Goal: Task Accomplishment & Management: Complete application form

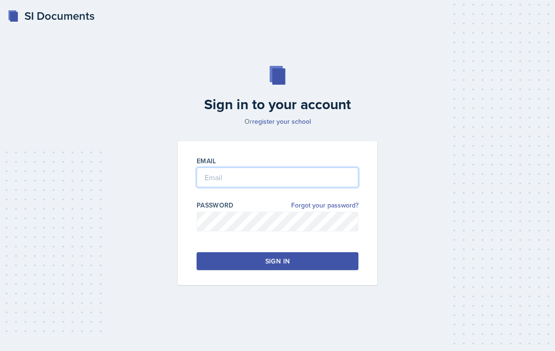
click at [327, 187] on input "email" at bounding box center [278, 177] width 162 height 20
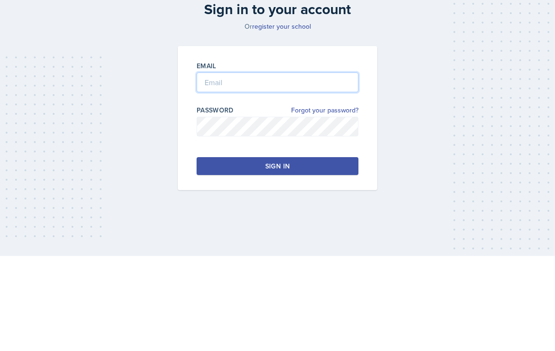
type input "[PERSON_NAME][EMAIL_ADDRESS][PERSON_NAME][DOMAIN_NAME]"
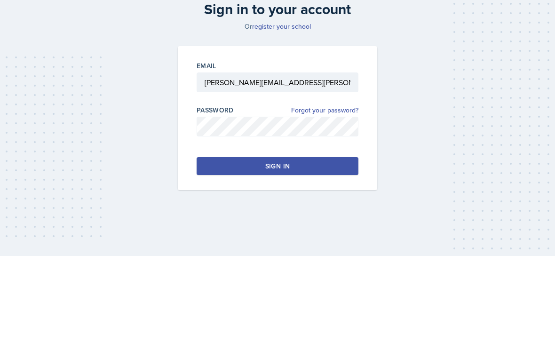
scroll to position [15, 0]
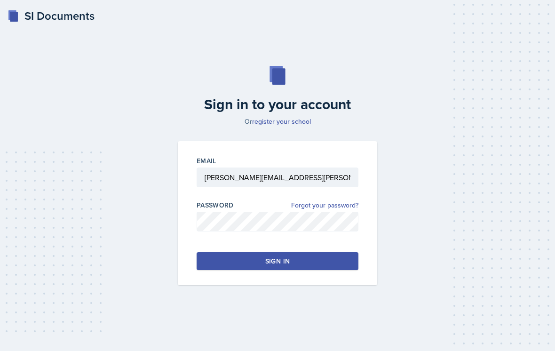
click at [326, 262] on button "Sign in" at bounding box center [278, 261] width 162 height 18
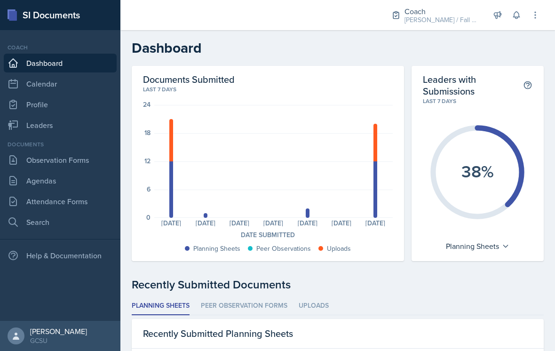
click at [59, 158] on link "Observation Forms" at bounding box center [60, 160] width 113 height 19
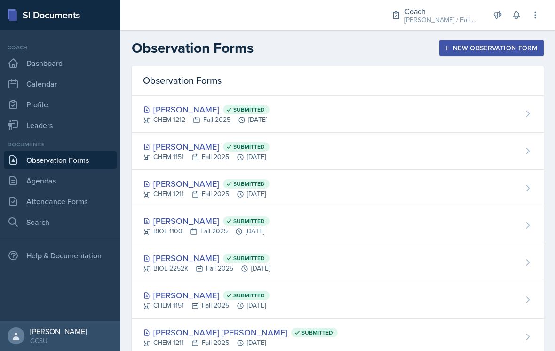
click at [61, 183] on link "Agendas" at bounding box center [60, 180] width 113 height 19
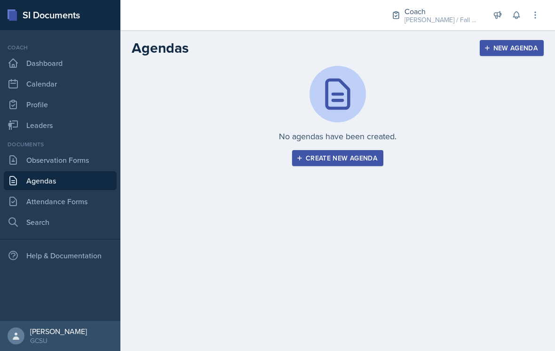
click at [75, 166] on link "Observation Forms" at bounding box center [60, 160] width 113 height 19
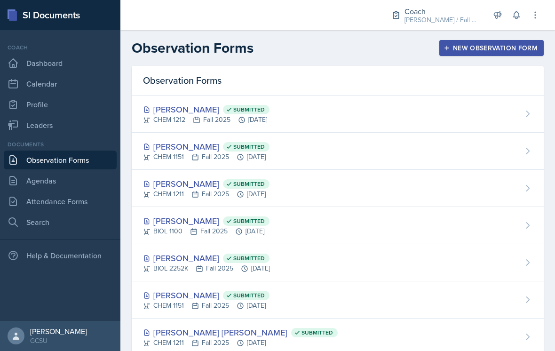
click at [82, 208] on link "Attendance Forms" at bounding box center [60, 201] width 113 height 19
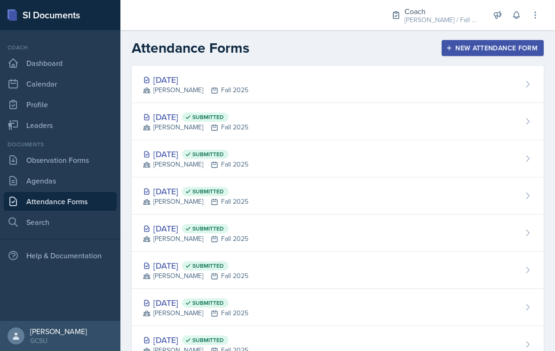
click at [490, 81] on div "[DATE] [PERSON_NAME] Fall 2025" at bounding box center [338, 84] width 412 height 37
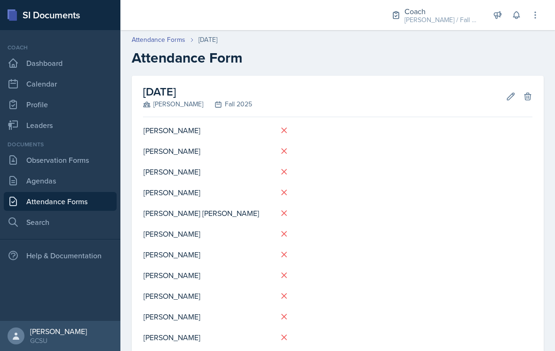
click at [510, 97] on icon at bounding box center [510, 96] width 9 height 9
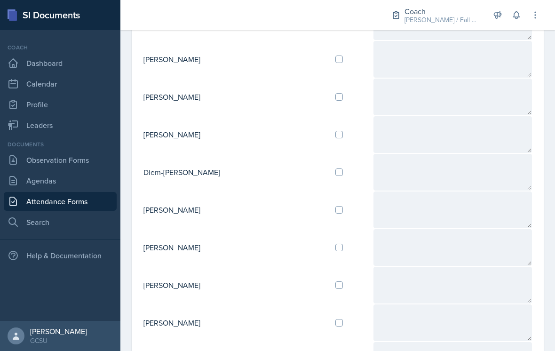
scroll to position [487, 0]
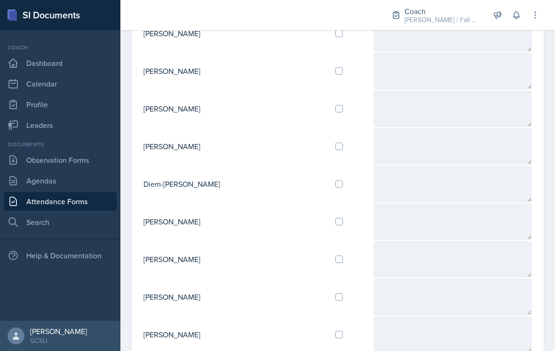
click at [335, 144] on input "checkbox" at bounding box center [339, 147] width 8 height 8
checkbox input "true"
click at [377, 145] on textarea at bounding box center [452, 146] width 159 height 37
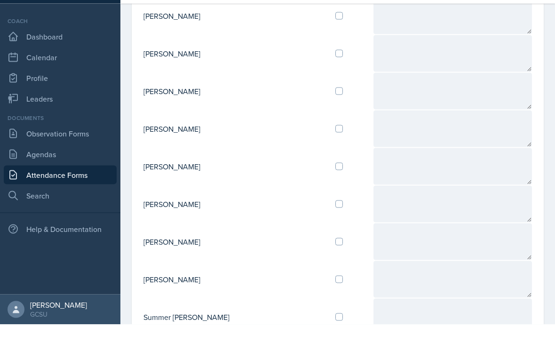
scroll to position [0, 0]
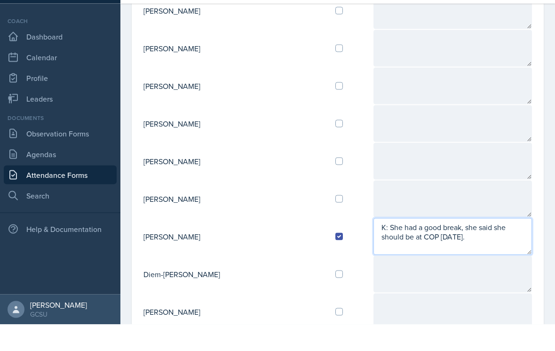
click at [470, 245] on textarea "K: She had a good break, she said she should be at COP [DATE]." at bounding box center [452, 263] width 159 height 37
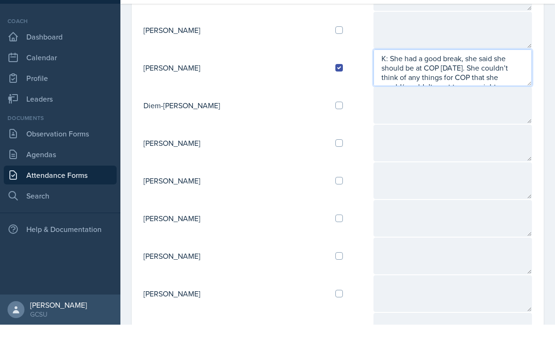
scroll to position [7, 0]
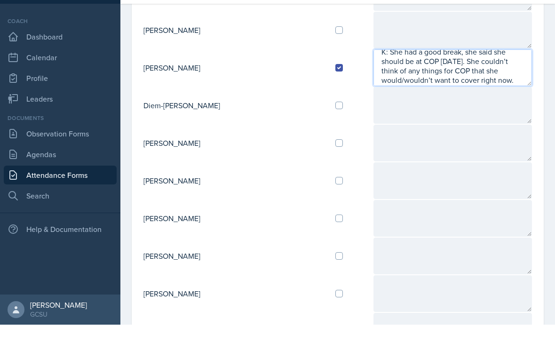
type textarea "K: She had a good break, she said she should be at COP [DATE]. She couldn’t thi…"
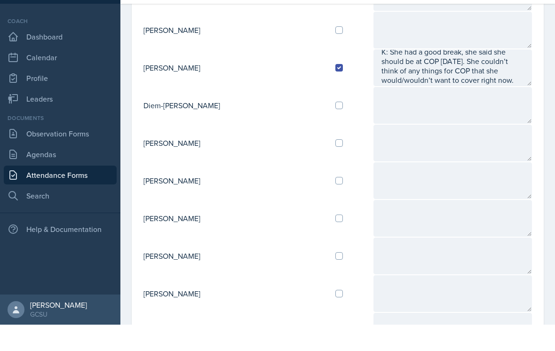
click at [481, 113] on textarea at bounding box center [452, 131] width 159 height 37
click at [496, 76] on textarea "K: She had a good break, she said she should be at COP [DATE]. She couldn’t thi…" at bounding box center [452, 94] width 159 height 37
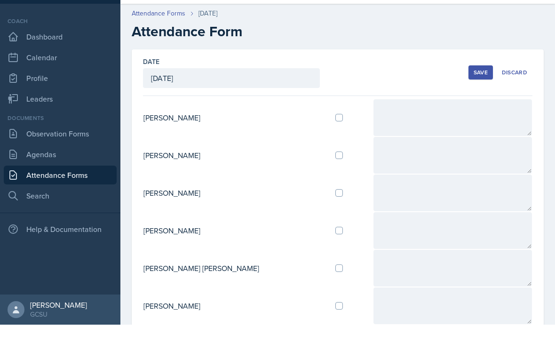
scroll to position [0, 0]
click at [484, 95] on div "Save" at bounding box center [481, 99] width 14 height 8
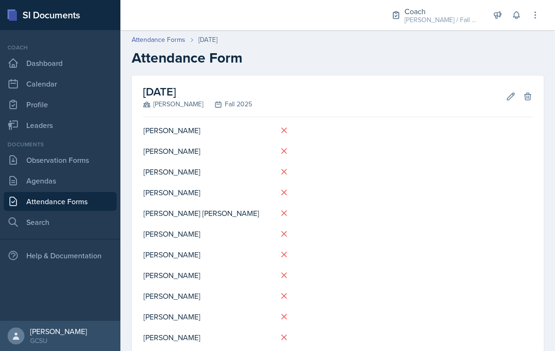
click at [510, 92] on icon at bounding box center [510, 96] width 9 height 9
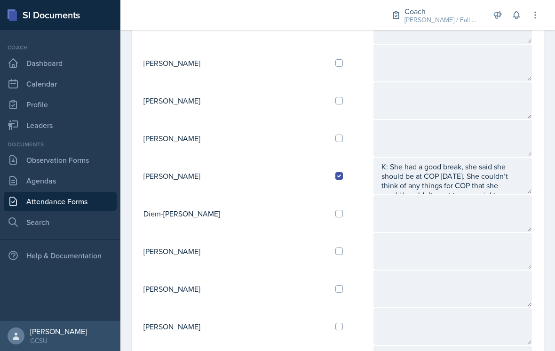
scroll to position [458, 0]
click at [495, 167] on textarea "K: She had a good break, she said she should be at COP [DATE]. She couldn’t thi…" at bounding box center [452, 175] width 159 height 37
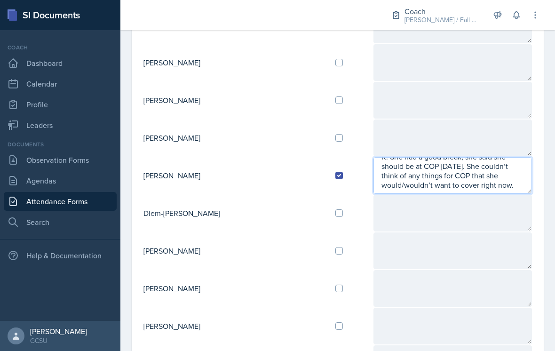
scroll to position [9, 0]
click at [430, 179] on textarea "K: She had a good break, she said she should be at COP [DATE]. She couldn’t thi…" at bounding box center [452, 175] width 159 height 37
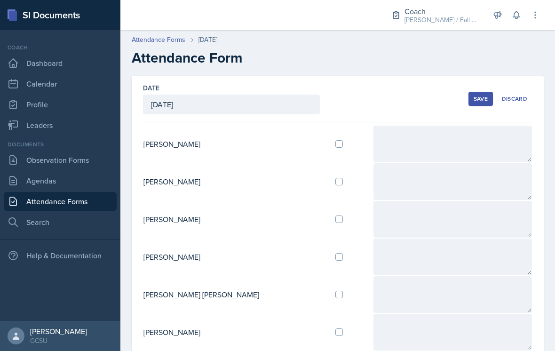
scroll to position [0, 0]
type textarea "K: She had a good break, she said she should be at COP [DATE]. She couldn’t thi…"
click at [482, 95] on div "Save" at bounding box center [481, 99] width 14 height 8
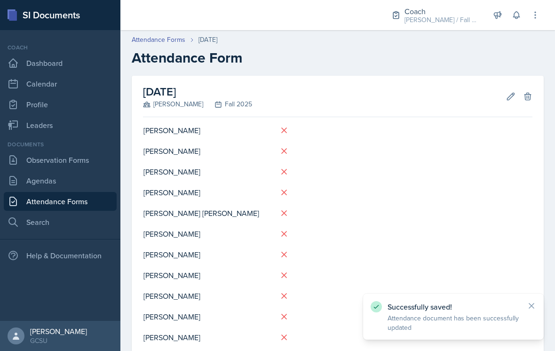
click at [503, 88] on button "Edit" at bounding box center [510, 96] width 17 height 17
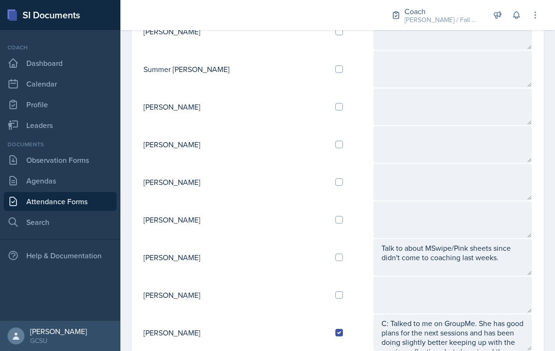
scroll to position [937, 0]
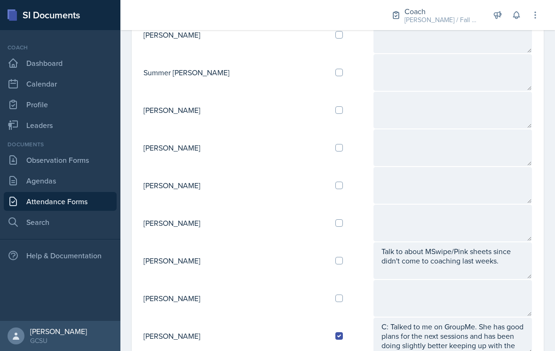
click at [328, 138] on td at bounding box center [350, 148] width 45 height 38
click at [335, 144] on input "checkbox" at bounding box center [339, 148] width 8 height 8
checkbox input "true"
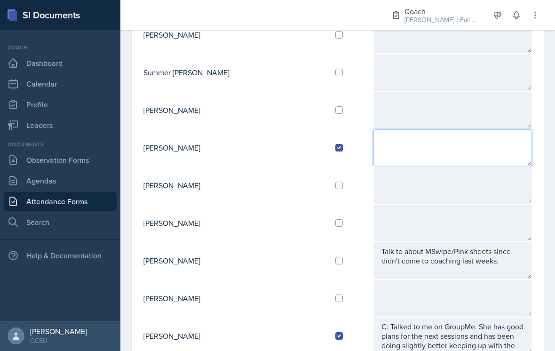
click at [404, 135] on textarea at bounding box center [452, 147] width 159 height 37
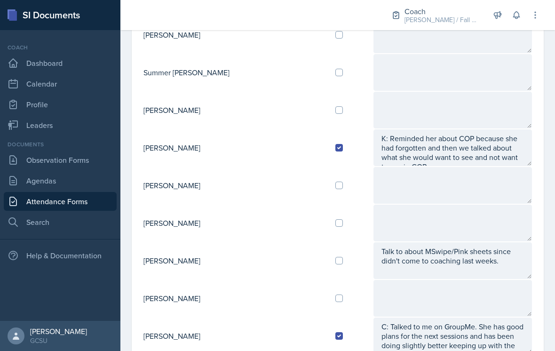
click at [470, 173] on textarea at bounding box center [452, 185] width 159 height 37
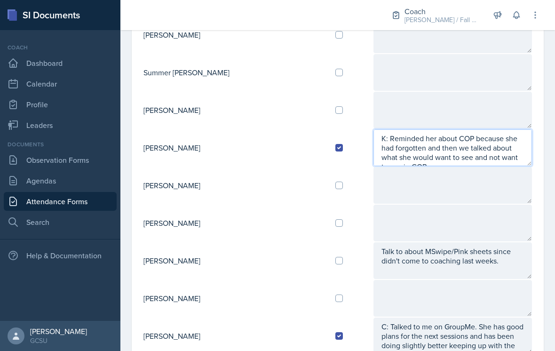
click at [496, 145] on textarea "K: Reminded her about COP because she had forgotten and then we talked about wh…" at bounding box center [452, 147] width 159 height 37
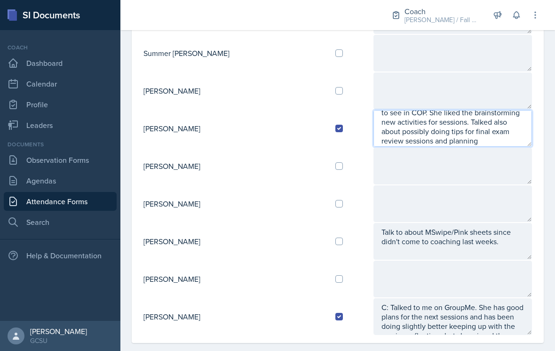
scroll to position [38, 0]
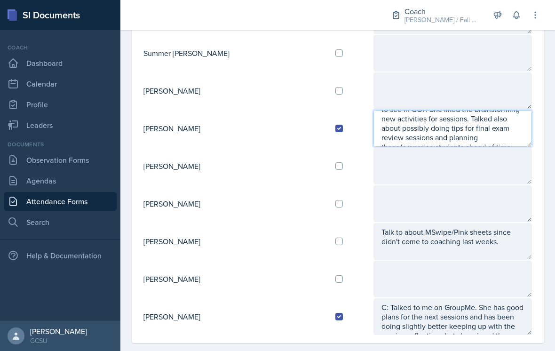
click at [373, 110] on textarea "K: Reminded her about COP because she had forgotten and then we talked about wh…" at bounding box center [452, 128] width 159 height 37
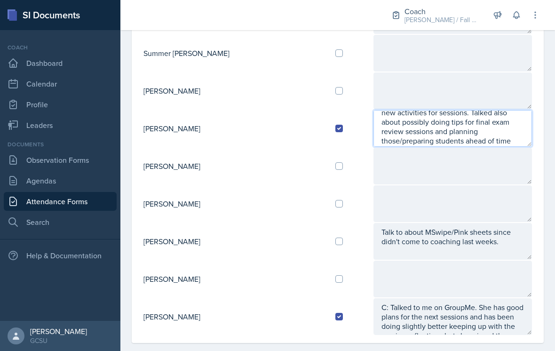
scroll to position [47, 0]
click at [468, 130] on textarea "K: Reminded her about COP because she had forgotten and then we talked about wh…" at bounding box center [452, 128] width 159 height 37
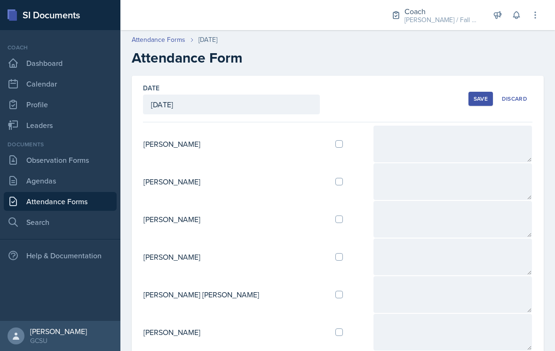
scroll to position [0, 0]
type textarea "K: Reminded her about COP because she had forgotten and then we talked about wh…"
click at [484, 95] on div "Save" at bounding box center [481, 99] width 14 height 8
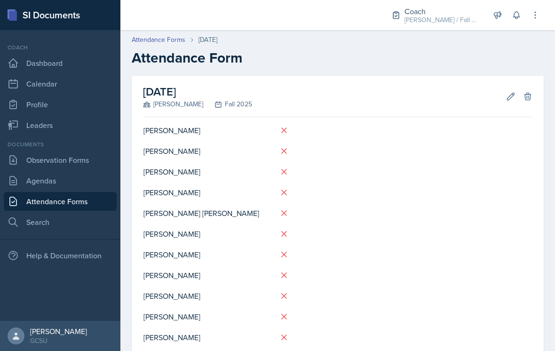
scroll to position [0, 0]
click at [505, 88] on button "Edit" at bounding box center [510, 96] width 17 height 17
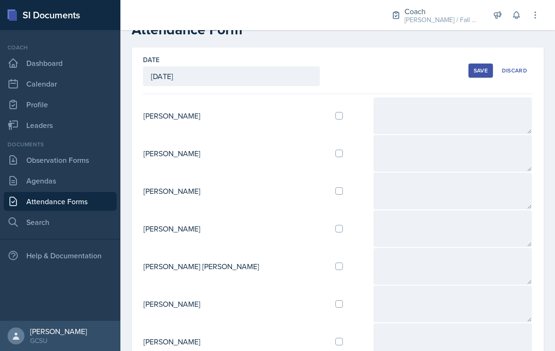
scroll to position [27, 0]
click at [335, 113] on div at bounding box center [350, 117] width 30 height 8
click at [335, 113] on input "checkbox" at bounding box center [339, 117] width 8 height 8
checkbox input "true"
click at [398, 98] on textarea at bounding box center [452, 116] width 159 height 37
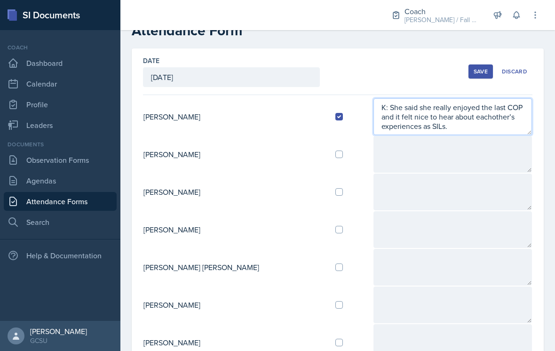
click at [443, 102] on textarea "K: She said she really enjoyed the last COP and it felt nice to hear about each…" at bounding box center [452, 116] width 159 height 37
click at [414, 114] on textarea "K: She said she really enjoyed the last COP and it felt nice to hear about each…" at bounding box center [452, 116] width 159 height 37
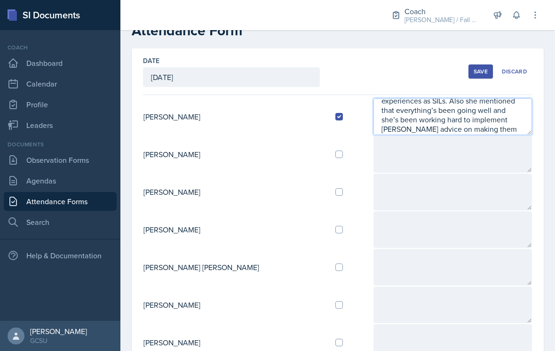
type textarea "K: She said she really enjoyed the last COP and it felt nice to hear about each…"
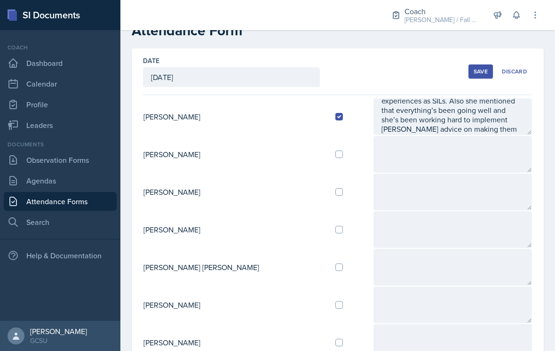
click at [473, 64] on button "Save" at bounding box center [480, 71] width 24 height 14
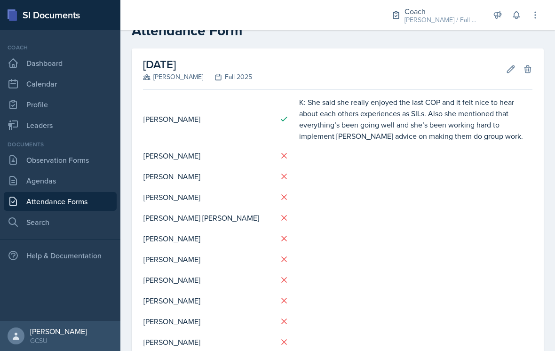
click at [511, 64] on icon at bounding box center [510, 68] width 9 height 9
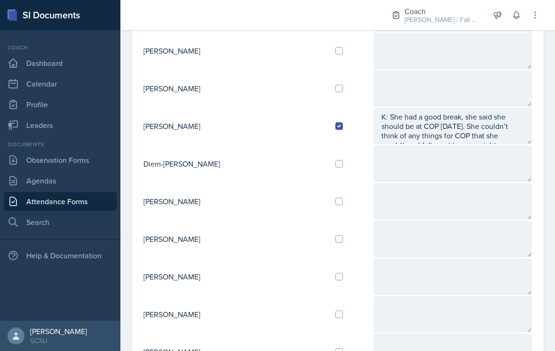
scroll to position [507, 0]
click at [328, 187] on td at bounding box center [350, 201] width 45 height 38
click at [328, 193] on td at bounding box center [350, 201] width 45 height 38
click at [373, 192] on textarea at bounding box center [452, 201] width 159 height 37
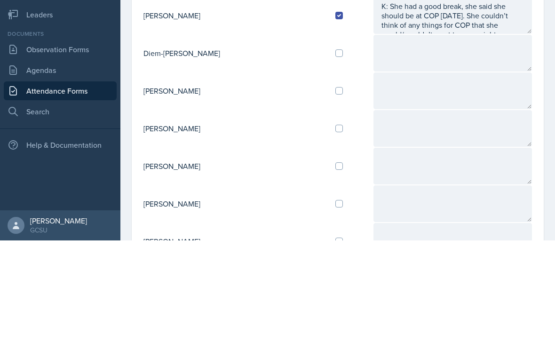
click at [328, 182] on td at bounding box center [350, 201] width 45 height 38
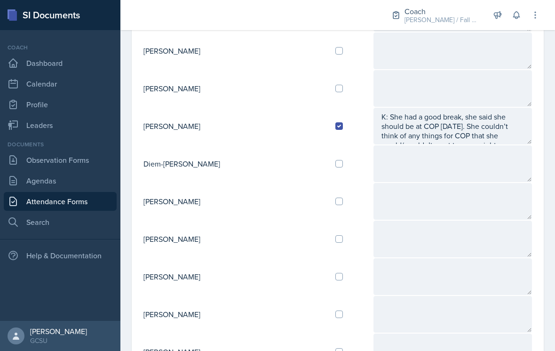
click at [335, 198] on input "checkbox" at bounding box center [339, 202] width 8 height 8
checkbox input "true"
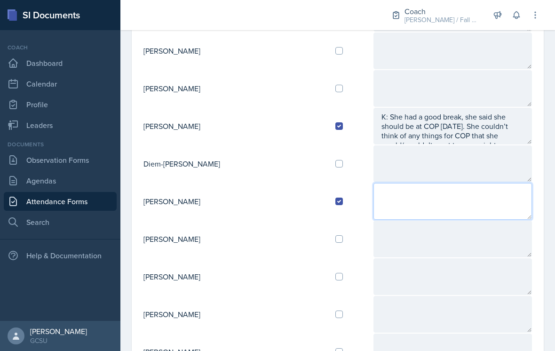
click at [387, 185] on textarea at bounding box center [452, 201] width 159 height 37
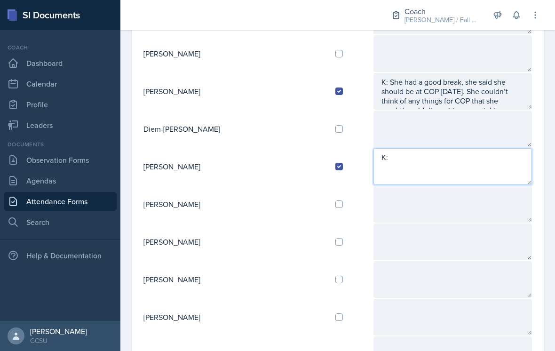
scroll to position [552, 0]
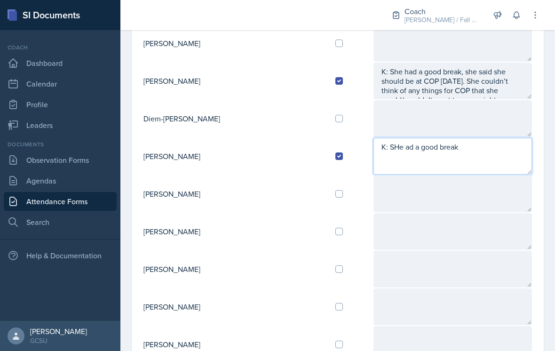
click at [377, 138] on textarea "K: SHe ad a good break" at bounding box center [452, 156] width 159 height 37
click at [479, 150] on textarea "K: She had a good break" at bounding box center [452, 156] width 159 height 37
click at [422, 145] on textarea "K: She had a good break and did some good relaxing." at bounding box center [452, 156] width 159 height 37
click at [497, 151] on textarea "K: She had a good break and did some good relaxing." at bounding box center [452, 156] width 159 height 37
click at [476, 148] on textarea "K: She had a good break and did some good relaxing." at bounding box center [452, 156] width 159 height 37
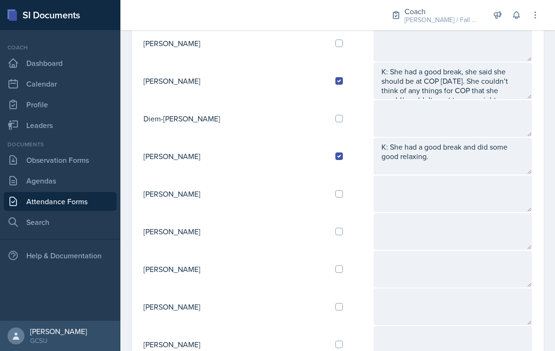
click at [479, 213] on textarea at bounding box center [452, 231] width 159 height 37
click at [509, 145] on textarea "K: She had a good break and did some good relaxing." at bounding box center [452, 156] width 159 height 37
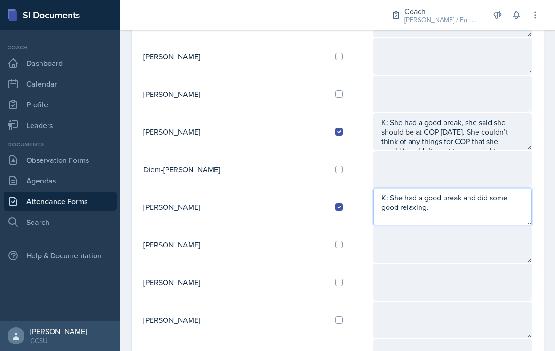
scroll to position [502, 0]
click at [488, 197] on textarea "K: She had a good break and did some good relaxing." at bounding box center [452, 206] width 159 height 37
click at [489, 189] on textarea "K: She had a good break and did some good relaxing." at bounding box center [452, 206] width 159 height 37
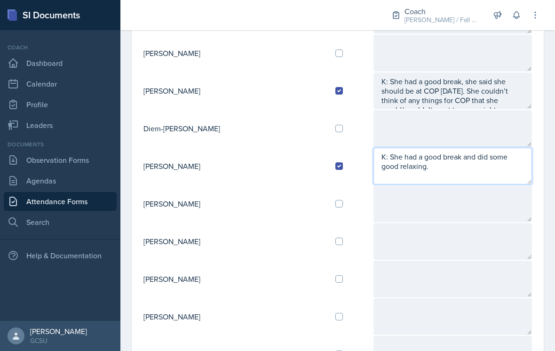
scroll to position [560, 0]
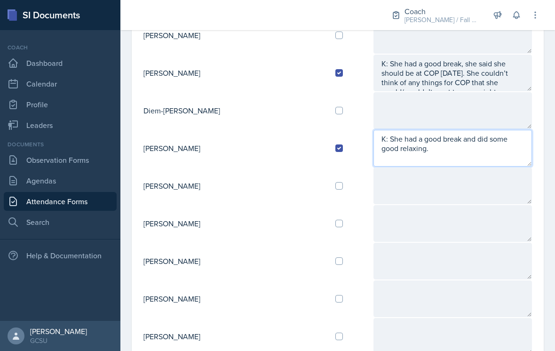
click at [460, 141] on textarea "K: She had a good break and did some good relaxing." at bounding box center [452, 148] width 159 height 37
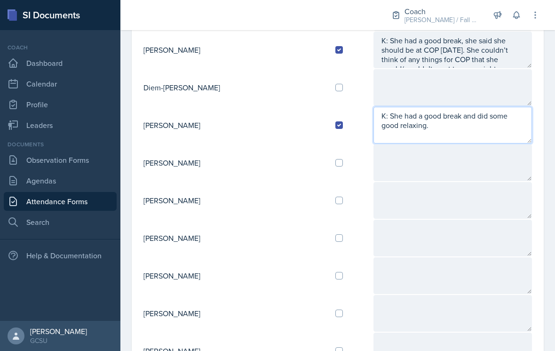
scroll to position [587, 0]
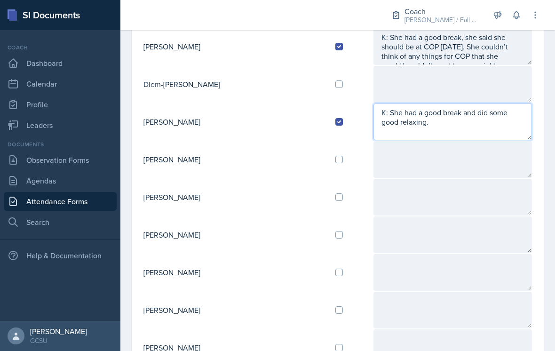
click at [450, 114] on textarea "K: She had a good break and did some good relaxing." at bounding box center [452, 121] width 159 height 37
click at [492, 115] on textarea "K: She had a good break and did some good relaxing." at bounding box center [452, 121] width 159 height 37
click at [486, 111] on textarea "K: She had a good break and did some good relaxing." at bounding box center [452, 121] width 159 height 37
click at [519, 108] on textarea "K: She had a good break and did some good relaxing." at bounding box center [452, 121] width 159 height 37
click at [444, 123] on textarea "K: She had a good break and did some good relaxing. I reminded her about COP, a…" at bounding box center [452, 121] width 159 height 37
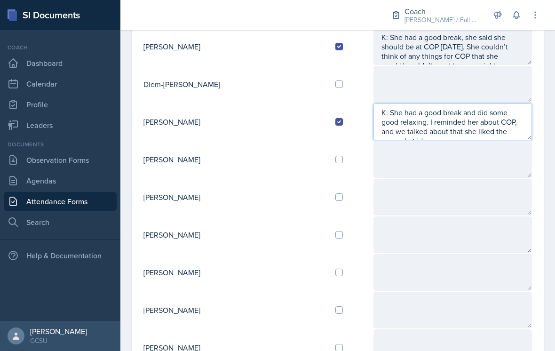
click at [462, 117] on textarea "K: She had a good break and did some good relaxing. I reminded her about COP, a…" at bounding box center [452, 121] width 159 height 37
click at [502, 120] on textarea "K: She had a good break and did some good relaxing. I reminded her about COP, a…" at bounding box center [452, 121] width 159 height 37
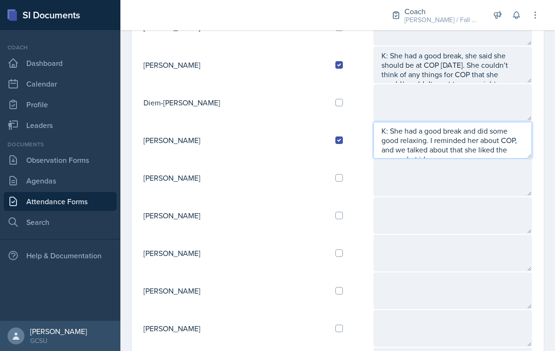
scroll to position [562, 0]
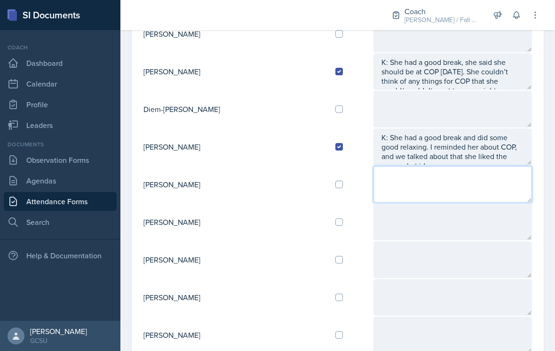
click at [487, 180] on textarea at bounding box center [452, 184] width 159 height 37
click at [505, 166] on textarea at bounding box center [452, 184] width 159 height 37
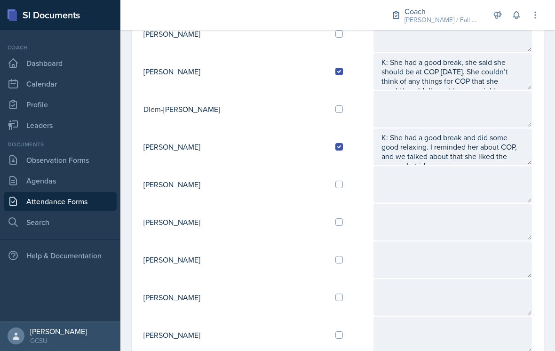
click at [508, 143] on textarea "K: She had a good break and did some good relaxing. I reminded her about COP, a…" at bounding box center [452, 146] width 159 height 37
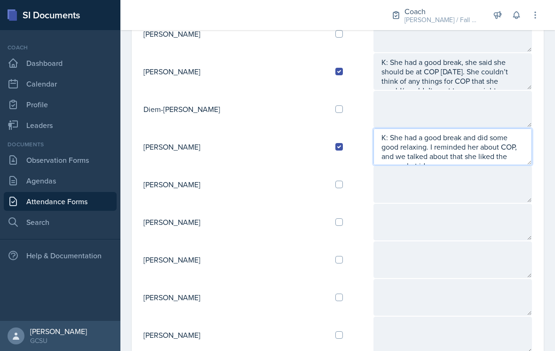
click at [509, 144] on textarea "K: She had a good break and did some good relaxing. I reminded her about COP, a…" at bounding box center [452, 146] width 159 height 37
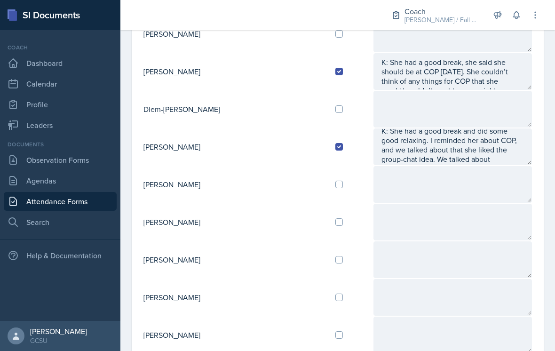
click at [456, 166] on textarea at bounding box center [452, 184] width 159 height 37
click at [452, 204] on textarea at bounding box center [452, 222] width 159 height 37
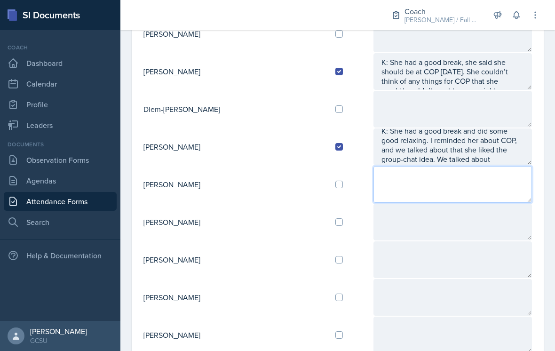
click at [467, 178] on textarea at bounding box center [452, 184] width 159 height 37
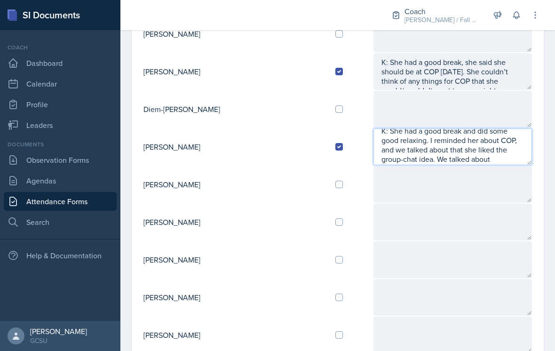
click at [451, 150] on textarea "K: She had a good break and did some good relaxing. I reminded her about COP, a…" at bounding box center [452, 146] width 159 height 37
click at [415, 139] on textarea "K: She had a good break and did some good relaxing. I reminded her about COP, a…" at bounding box center [452, 146] width 159 height 37
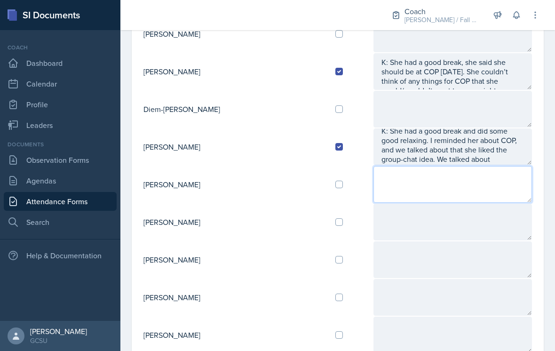
click at [448, 166] on textarea at bounding box center [452, 184] width 159 height 37
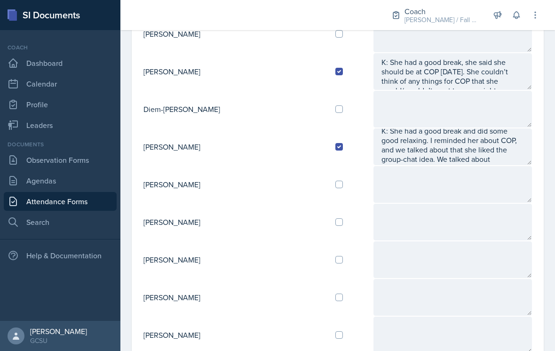
click at [480, 149] on textarea "K: She had a good break and did some good relaxing. I reminded her about COP, a…" at bounding box center [452, 146] width 159 height 37
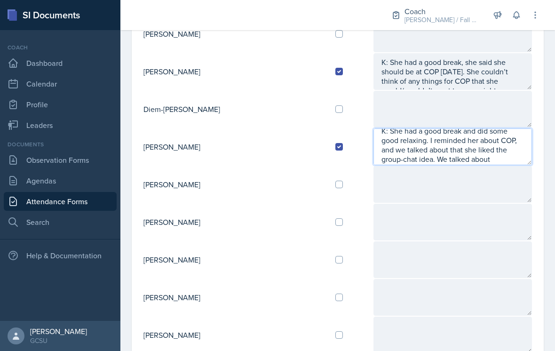
click at [460, 149] on textarea "K: She had a good break and did some good relaxing. I reminded her about COP, a…" at bounding box center [452, 146] width 159 height 37
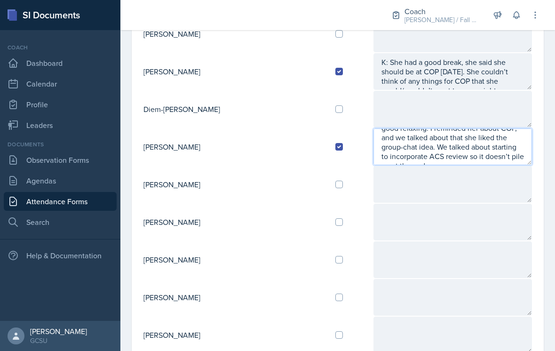
type textarea "K: She had a good break and did some good relaxing. I reminded her about COP, a…"
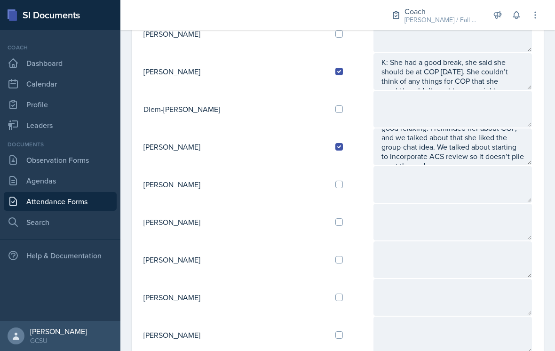
click at [472, 166] on textarea at bounding box center [452, 184] width 159 height 37
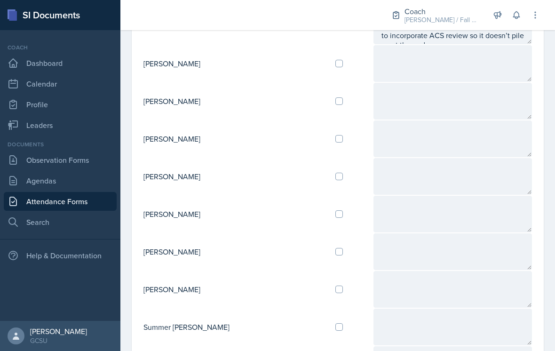
click at [335, 173] on input "checkbox" at bounding box center [339, 177] width 8 height 8
checkbox input "true"
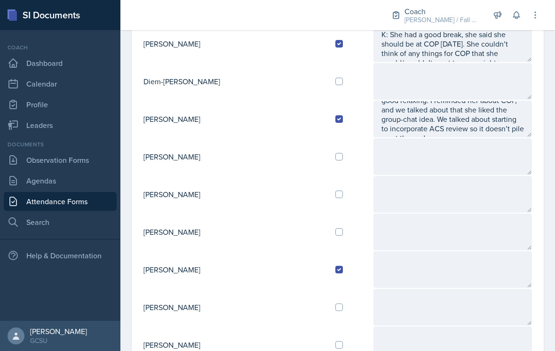
scroll to position [574, 0]
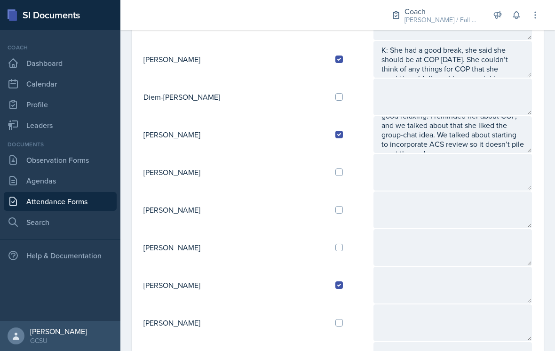
click at [335, 206] on div at bounding box center [350, 210] width 30 height 8
click at [335, 206] on input "checkbox" at bounding box center [339, 210] width 8 height 8
checkbox input "true"
click at [373, 206] on textarea at bounding box center [452, 209] width 159 height 37
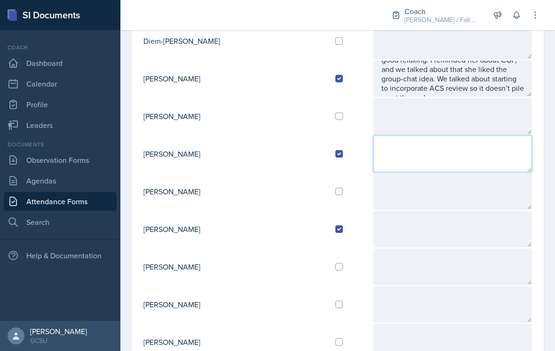
scroll to position [647, 0]
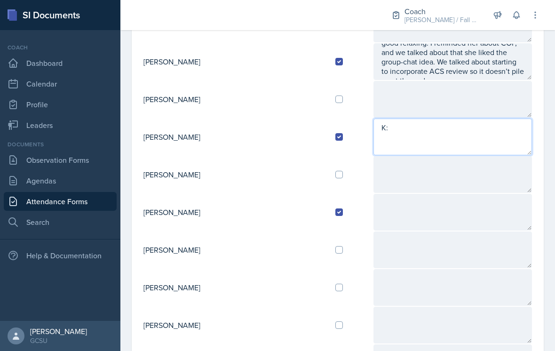
type textarea "K:"
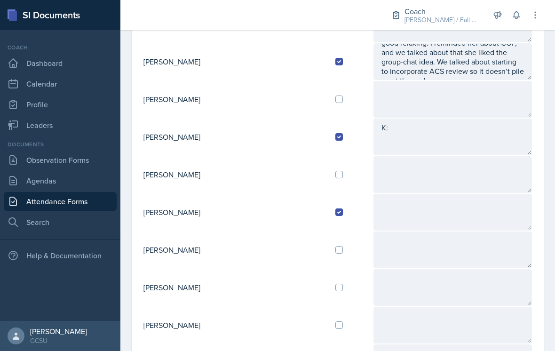
click at [373, 209] on textarea at bounding box center [452, 212] width 159 height 37
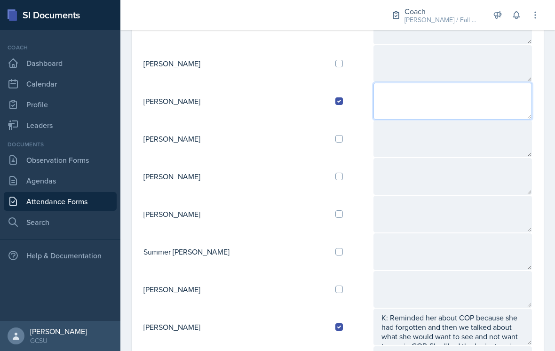
scroll to position [700, 0]
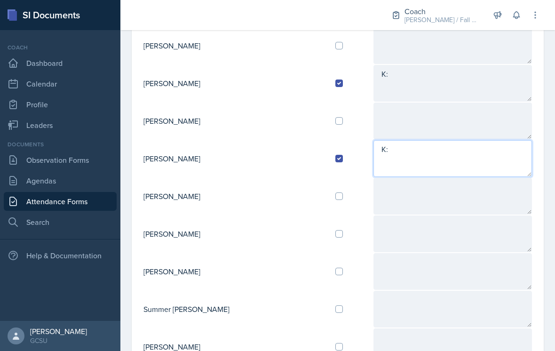
type textarea "K:"
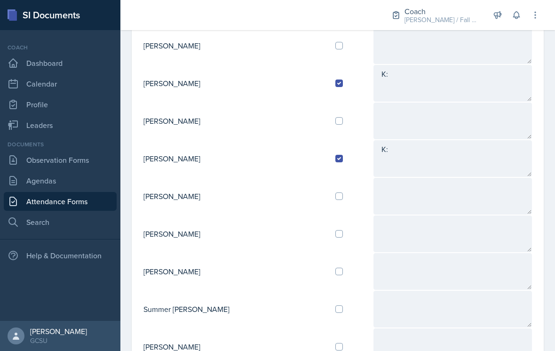
click at [433, 68] on textarea "K:" at bounding box center [452, 83] width 159 height 37
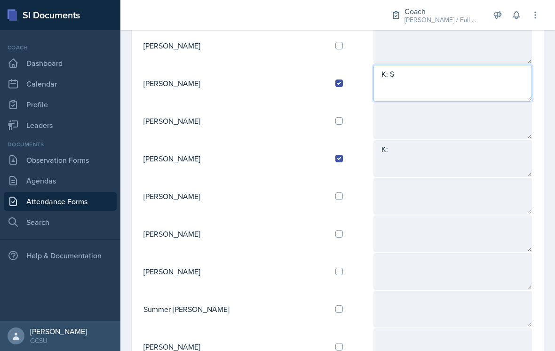
type textarea "K: S"
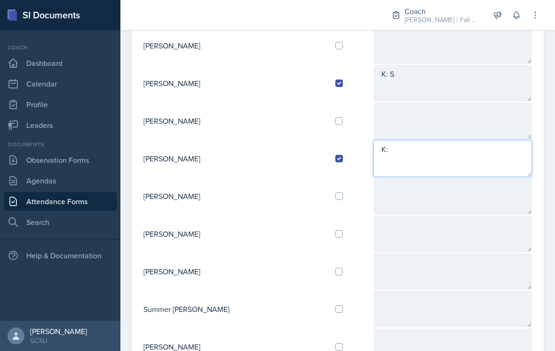
click at [443, 145] on textarea "K:" at bounding box center [452, 158] width 159 height 37
type textarea "K: She said she got a lot of stuff done on the [DATE] before break,"
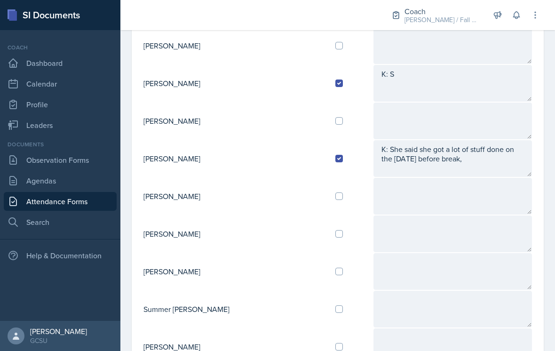
click at [430, 65] on textarea "K: S" at bounding box center [452, 83] width 159 height 37
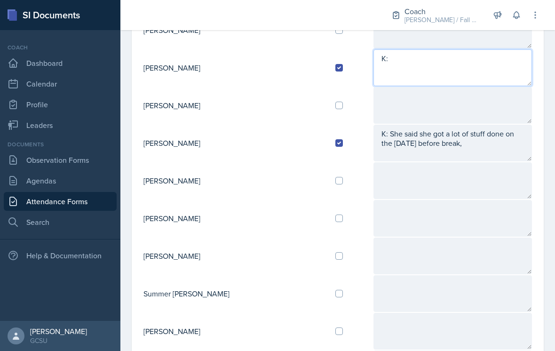
scroll to position [714, 0]
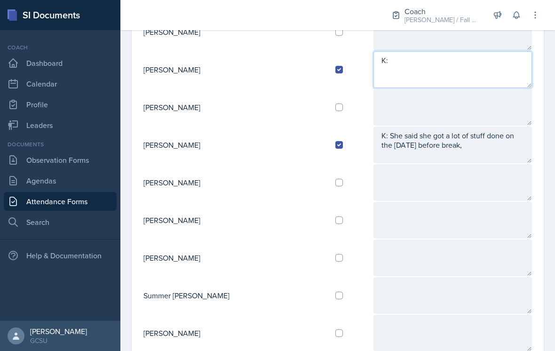
click at [407, 60] on textarea "K:" at bounding box center [452, 69] width 159 height 37
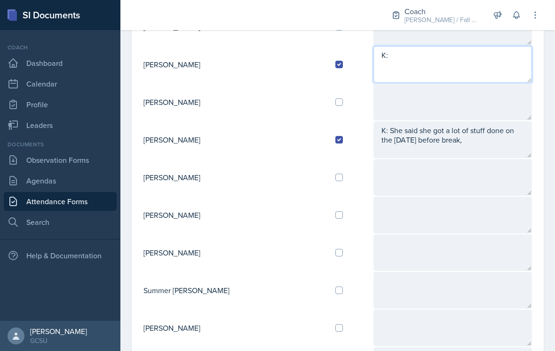
click at [431, 54] on textarea "K:" at bounding box center [452, 64] width 159 height 37
type textarea "K:"
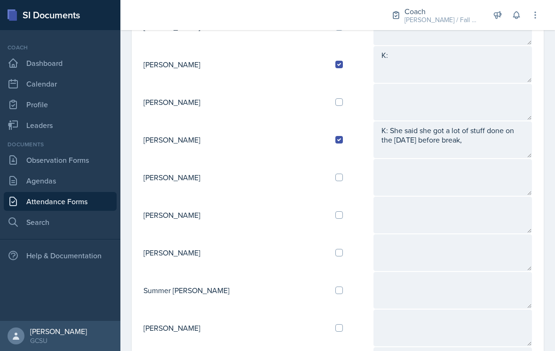
click at [467, 133] on textarea "K: She said she got a lot of stuff done on the [DATE] before break," at bounding box center [452, 139] width 159 height 37
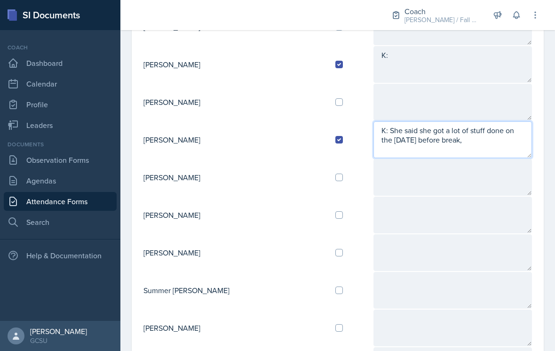
click at [444, 137] on textarea "K: She said she got a lot of stuff done on the [DATE] before break," at bounding box center [452, 139] width 159 height 37
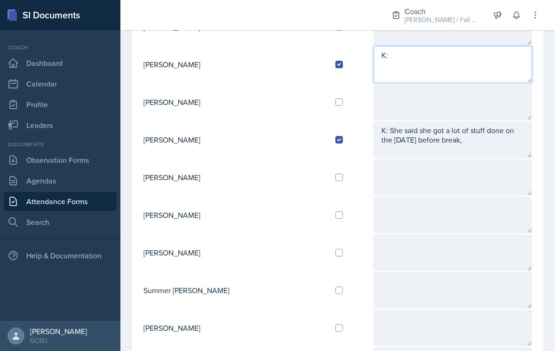
click at [458, 46] on textarea "K:" at bounding box center [452, 64] width 159 height 37
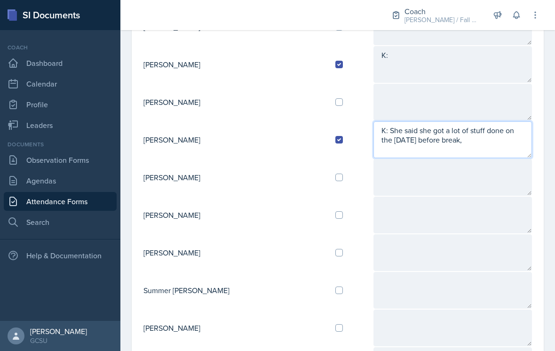
click at [454, 121] on textarea "K: She said she got a lot of stuff done on the [DATE] before break," at bounding box center [452, 139] width 159 height 37
click at [450, 127] on textarea "K: She said she got a lot of stuff done on the [DATE] before break," at bounding box center [452, 139] width 159 height 37
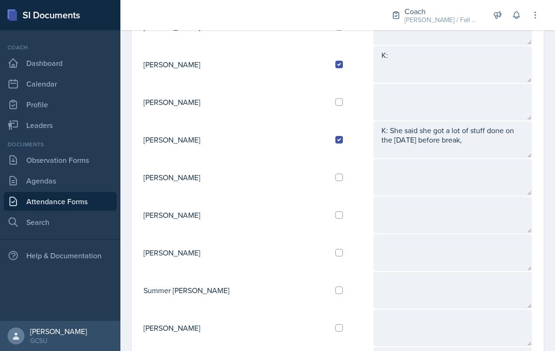
click at [440, 51] on textarea "K:" at bounding box center [452, 64] width 159 height 37
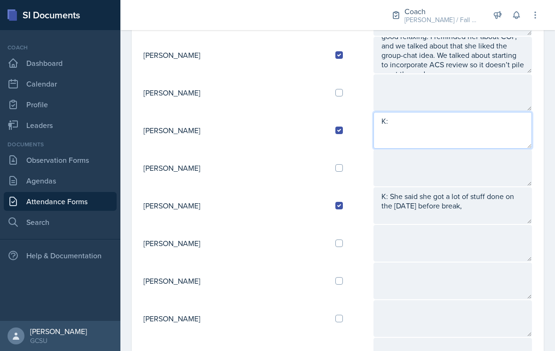
scroll to position [657, 0]
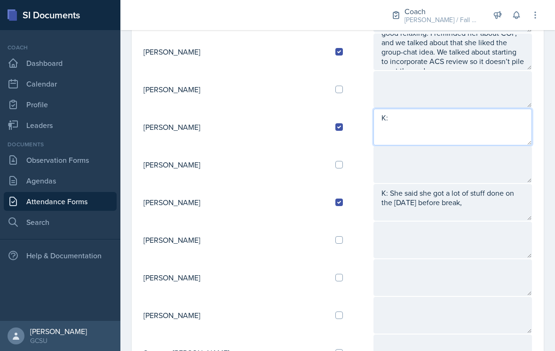
click at [452, 114] on textarea "K:" at bounding box center [452, 127] width 159 height 37
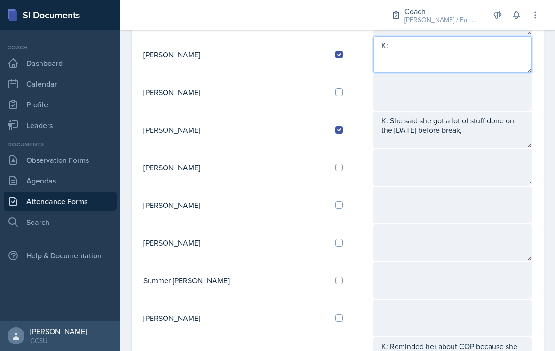
scroll to position [730, 0]
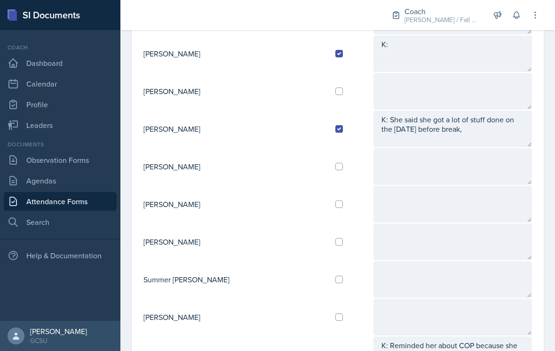
click at [471, 113] on textarea "K: She said she got a lot of stuff done on the [DATE] before break," at bounding box center [452, 129] width 159 height 37
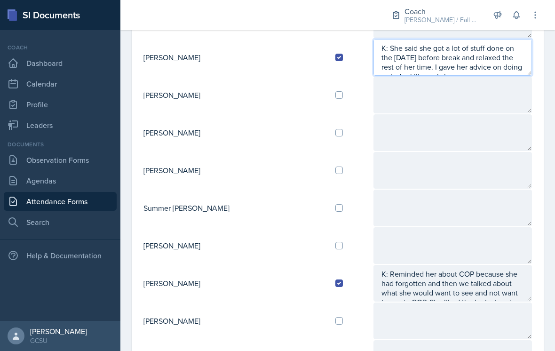
scroll to position [802, 0]
click at [523, 59] on textarea "K: She said she got a lot of stuff done on the [DATE] before break and relaxed …" at bounding box center [452, 57] width 159 height 37
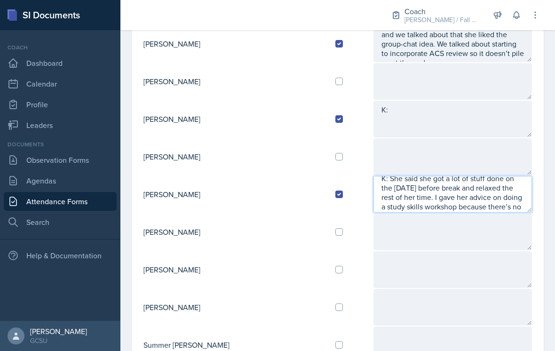
scroll to position [661, 0]
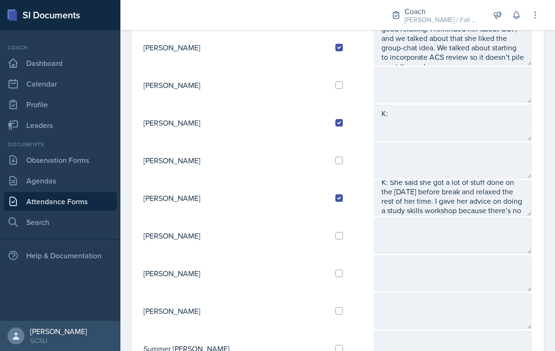
click at [460, 110] on textarea "K:" at bounding box center [452, 122] width 159 height 37
click at [488, 217] on textarea at bounding box center [452, 235] width 159 height 37
click at [479, 196] on textarea "K: She said she got a lot of stuff done on the [DATE] before break and relaxed …" at bounding box center [452, 198] width 159 height 37
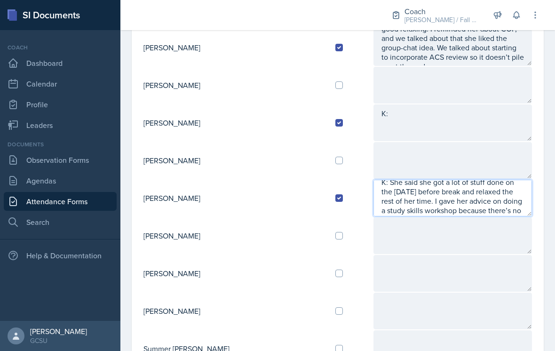
click at [486, 192] on textarea "K: She said she got a lot of stuff done on the [DATE] before break and relaxed …" at bounding box center [452, 198] width 159 height 37
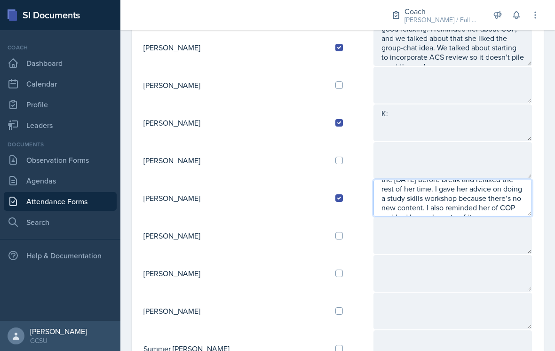
type textarea "K: She said she got a lot of stuff done on the [DATE] before break and relaxed …"
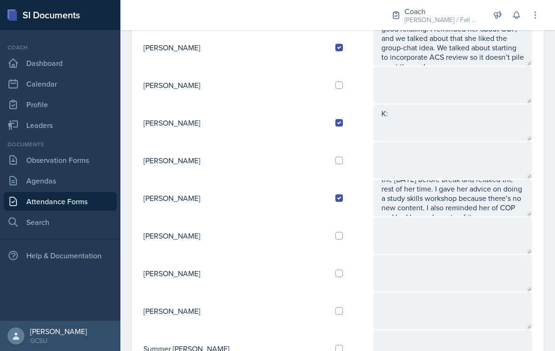
click at [487, 109] on textarea "K:" at bounding box center [452, 122] width 159 height 37
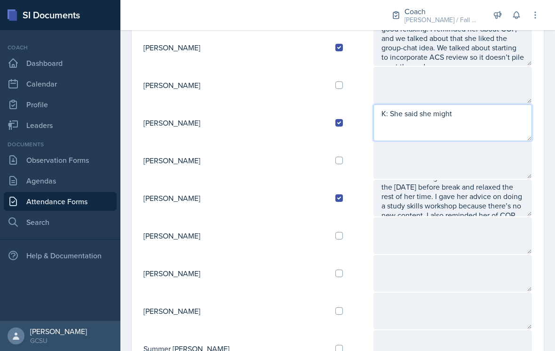
scroll to position [14, 0]
type textarea "K: She said she might"
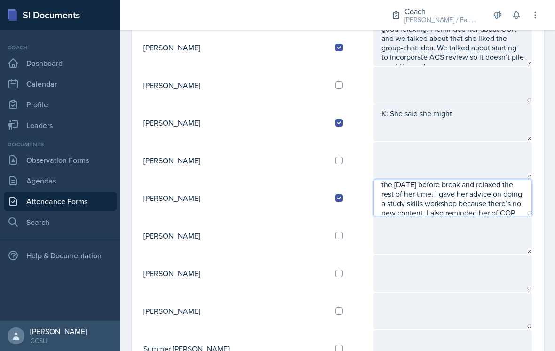
click at [515, 182] on textarea "K: She said she got a lot of stuff done on the [DATE] before break and relaxed …" at bounding box center [452, 198] width 159 height 37
click at [516, 181] on textarea "K: She said she got a lot of stuff done on the [DATE] before break and relaxed …" at bounding box center [452, 198] width 159 height 37
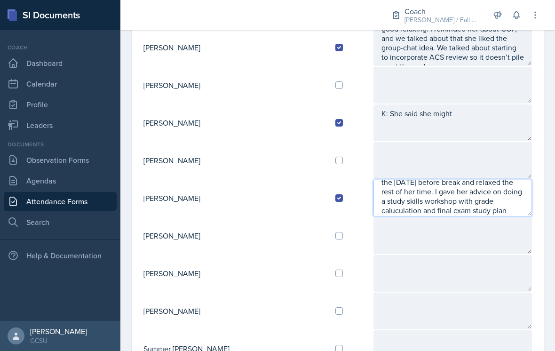
click at [420, 189] on textarea "K: She said she got a lot of stuff done on the [DATE] before break and relaxed …" at bounding box center [452, 198] width 159 height 37
click at [380, 197] on textarea "K: She said she got a lot of stuff done on the [DATE] before break and relaxed …" at bounding box center [452, 198] width 159 height 37
click at [498, 195] on textarea "K: She said she got a lot of stuff done on the [DATE] before break and relaxed …" at bounding box center [452, 198] width 159 height 37
click at [408, 188] on textarea "K: She said she got a lot of stuff done on the [DATE] before break and relaxed …" at bounding box center [452, 198] width 159 height 37
type textarea "K: She said she got a lot of stuff done on the [DATE] before break and relaxed …"
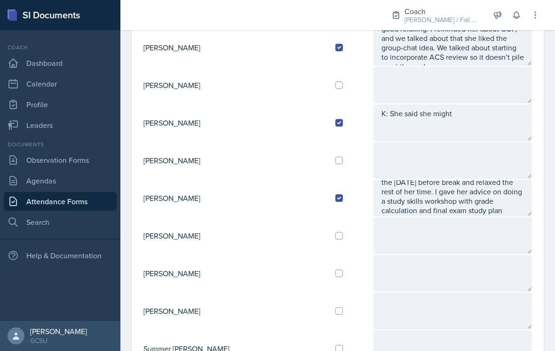
click at [468, 110] on textarea "K: She said she might" at bounding box center [452, 122] width 159 height 37
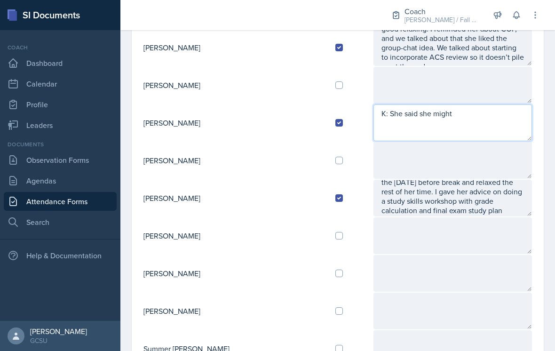
click at [481, 107] on textarea "K: She said she might" at bounding box center [452, 122] width 159 height 37
click at [454, 123] on textarea "K: She said she had a student come in 15 minutes before she" at bounding box center [452, 122] width 159 height 37
click at [469, 106] on textarea "K: She said she had a student come in 15 minutes before she" at bounding box center [452, 122] width 159 height 37
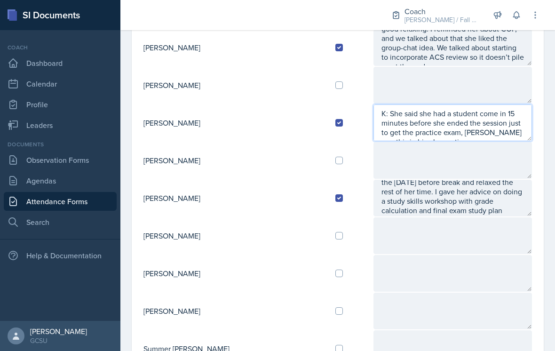
type textarea "K: She said she had a student come in 15 minutes before she ended the session j…"
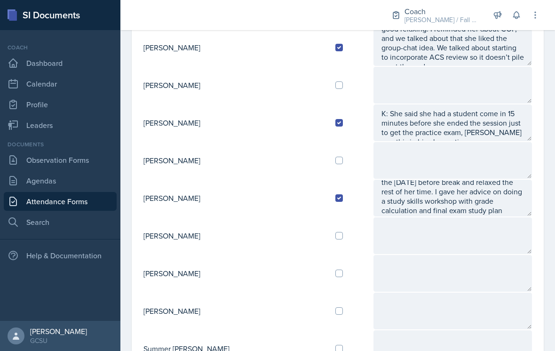
click at [550, 148] on div "Date [DATE] [DATE] 28 29 30 1 2 3 4 5 6 7 8 9 10 11 12 13 14 15 16 17 18 19 20 …" at bounding box center [337, 38] width 435 height 1246
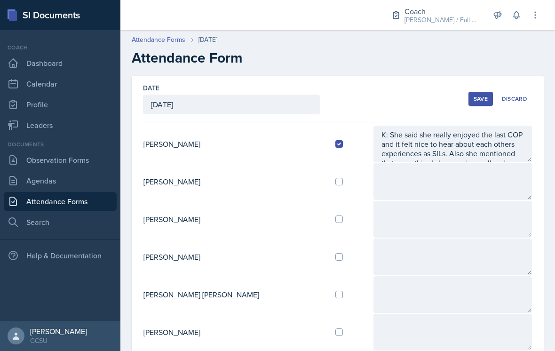
scroll to position [0, 0]
click at [476, 95] on div "Save" at bounding box center [481, 99] width 14 height 8
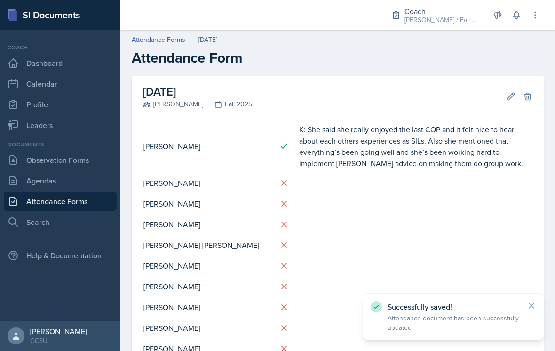
scroll to position [15, 0]
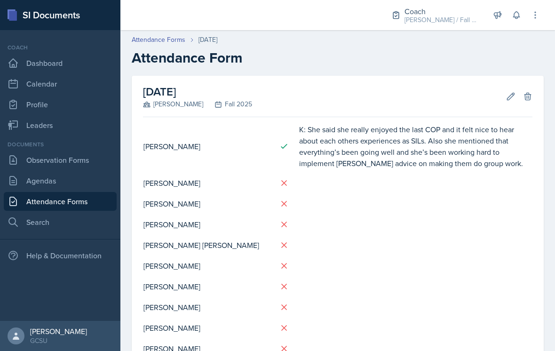
click at [512, 88] on button "Edit" at bounding box center [510, 96] width 17 height 17
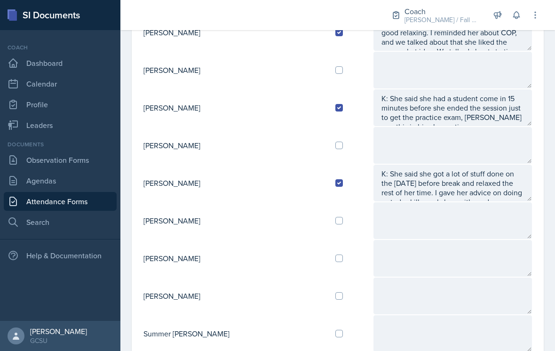
scroll to position [682, 0]
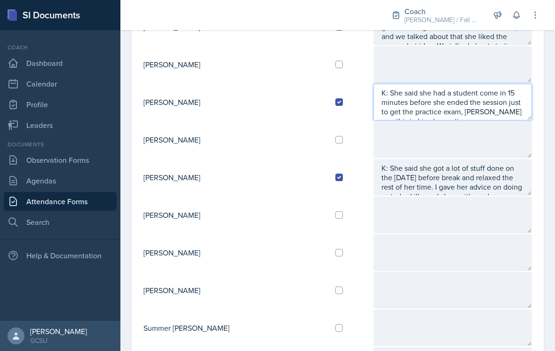
click at [505, 95] on textarea "K: She said she had a student come in 15 minutes before she ended the session j…" at bounding box center [452, 102] width 159 height 37
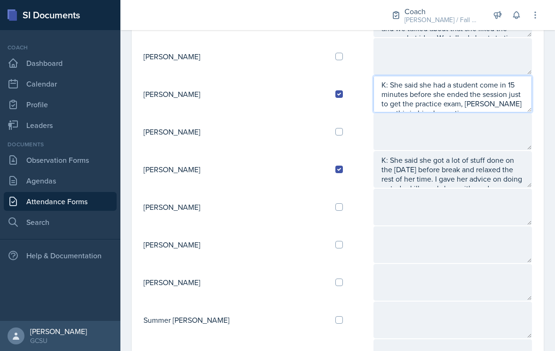
scroll to position [690, 0]
click at [520, 91] on textarea "K: She said she had a student come in 15 minutes before she ended the session j…" at bounding box center [452, 93] width 159 height 37
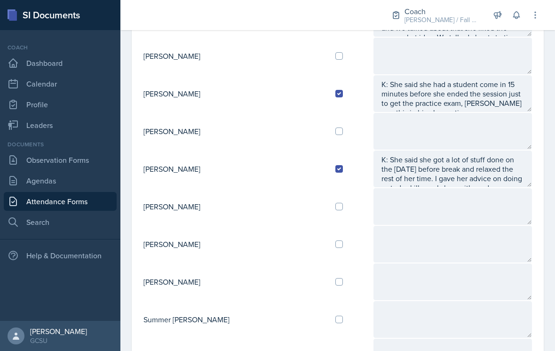
click at [484, 197] on textarea at bounding box center [452, 206] width 159 height 37
click at [505, 90] on textarea "K: She said she had a student come in 15 minutes before she ended the session j…" at bounding box center [452, 93] width 159 height 37
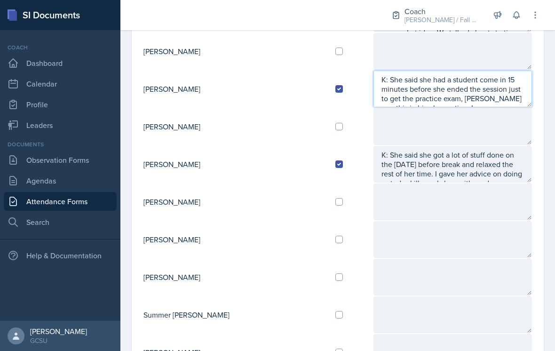
scroll to position [7, 0]
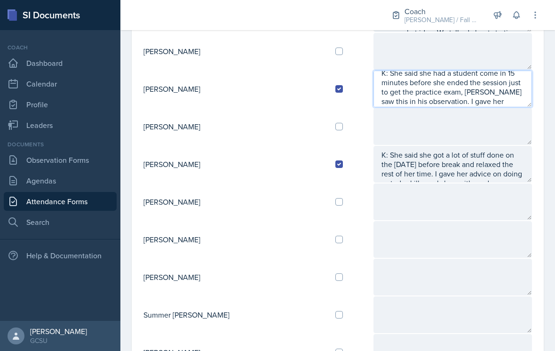
click at [500, 84] on textarea "K: She said she had a student come in 15 minutes before she ended the session j…" at bounding box center [452, 89] width 159 height 37
click at [500, 92] on textarea "K: She said she had a student come in 15 minutes before she ended the session j…" at bounding box center [452, 89] width 159 height 37
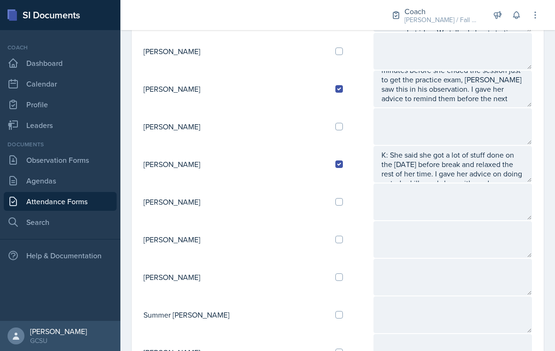
click at [460, 108] on textarea at bounding box center [452, 126] width 159 height 37
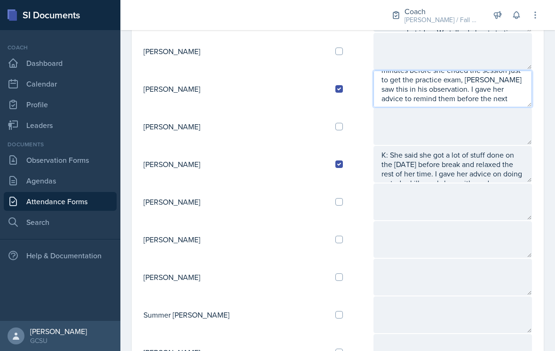
click at [474, 85] on textarea "K: She said she had a student come in 15 minutes before she ended the session j…" at bounding box center [452, 89] width 159 height 37
type textarea "K: She said she had a student come in 15 minutes before she ended the session j…"
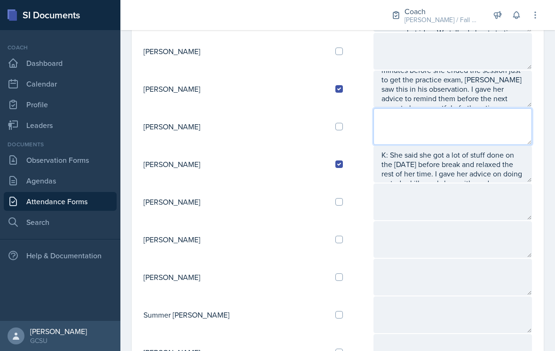
click at [478, 108] on textarea at bounding box center [452, 126] width 159 height 37
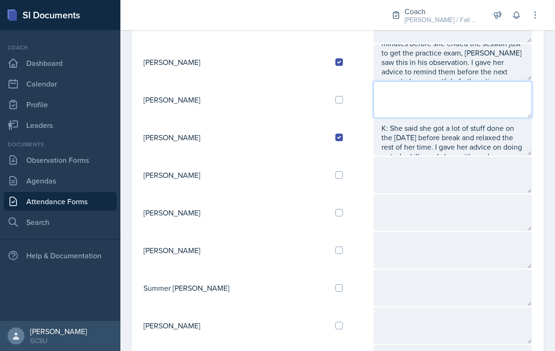
scroll to position [701, 0]
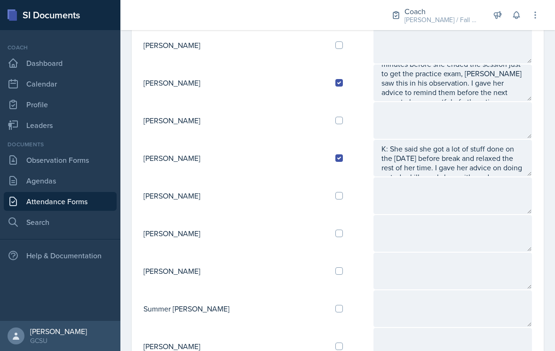
click at [335, 230] on input "checkbox" at bounding box center [339, 234] width 8 height 8
checkbox input "true"
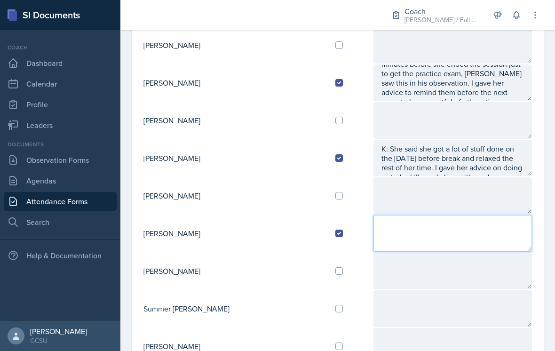
click at [402, 215] on textarea at bounding box center [452, 233] width 159 height 37
type textarea "K:"
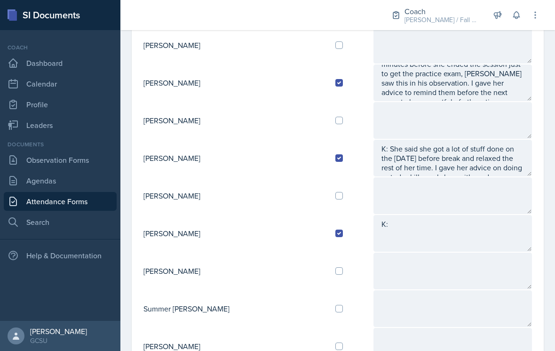
click at [335, 192] on input "checkbox" at bounding box center [339, 196] width 8 height 8
checkbox input "true"
click at [373, 185] on textarea at bounding box center [452, 195] width 159 height 37
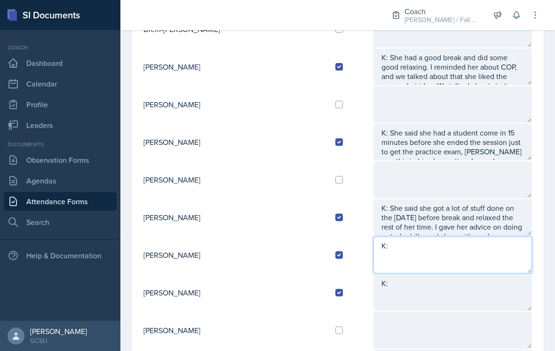
scroll to position [606, 0]
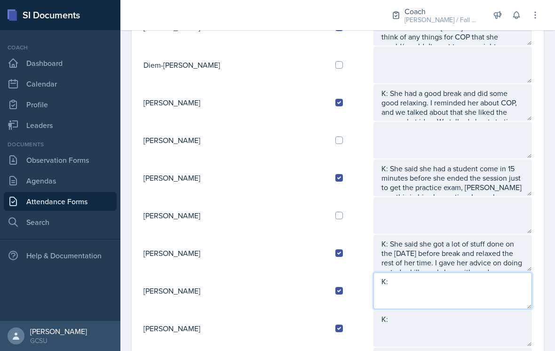
type textarea "K:"
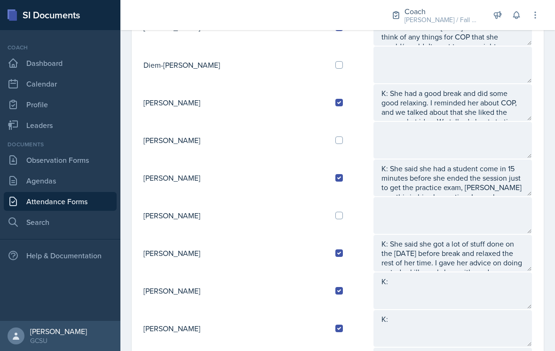
click at [335, 136] on input "checkbox" at bounding box center [339, 140] width 8 height 8
checkbox input "true"
click at [391, 125] on textarea at bounding box center [452, 140] width 159 height 37
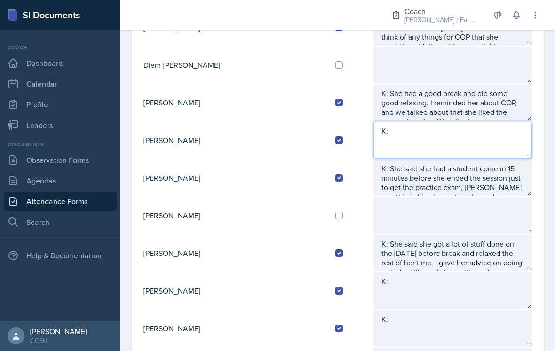
click at [422, 123] on textarea "K:" at bounding box center [452, 140] width 159 height 37
click at [468, 122] on textarea "K:" at bounding box center [452, 140] width 159 height 37
click at [431, 122] on textarea "K:" at bounding box center [452, 140] width 159 height 37
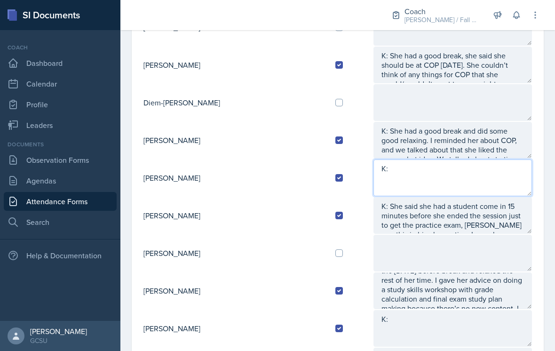
scroll to position [551, 0]
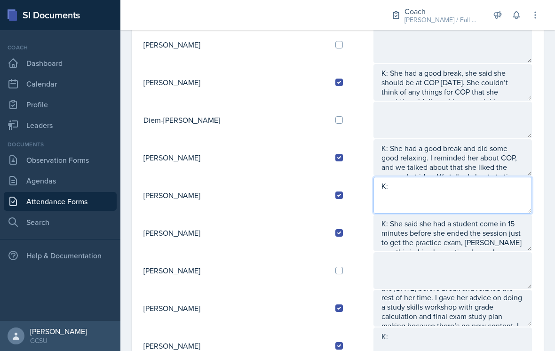
type textarea "K:"
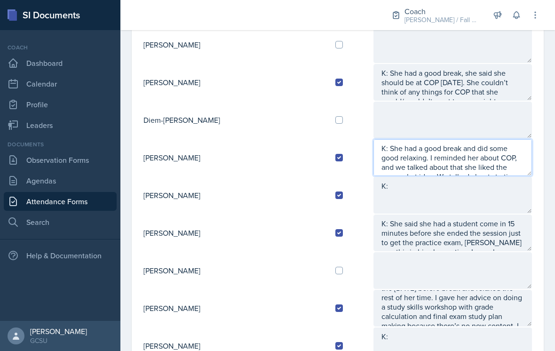
click at [462, 152] on textarea "K: She had a good break and did some good relaxing. I reminded her about COP, a…" at bounding box center [452, 157] width 159 height 37
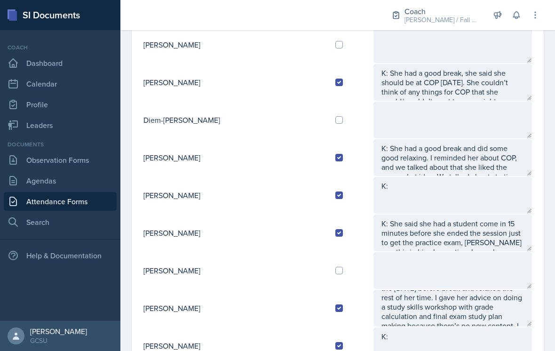
click at [481, 189] on textarea "K:" at bounding box center [452, 195] width 159 height 37
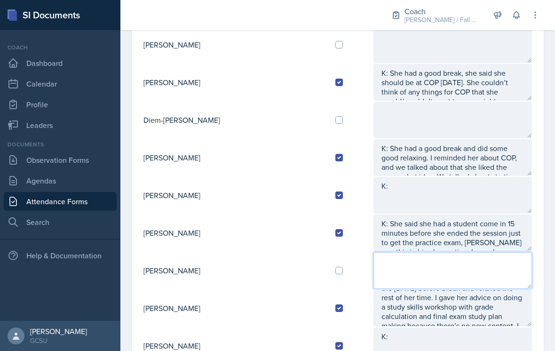
click at [473, 273] on textarea at bounding box center [452, 270] width 159 height 37
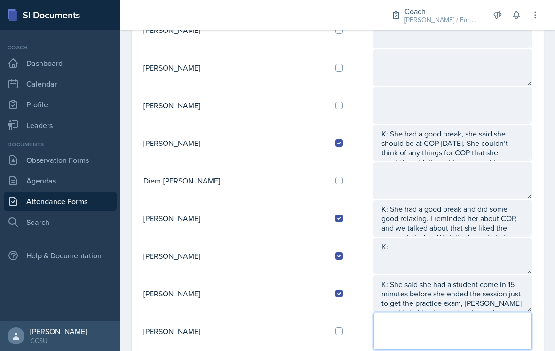
scroll to position [481, 0]
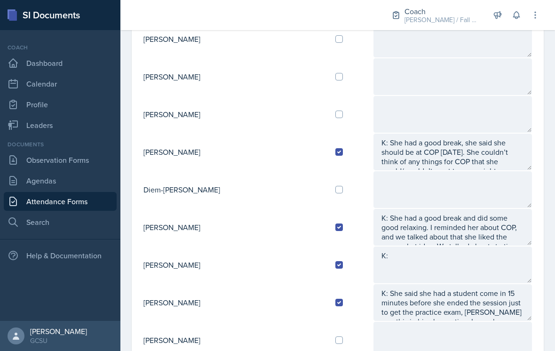
click at [482, 246] on textarea "K:" at bounding box center [452, 264] width 159 height 37
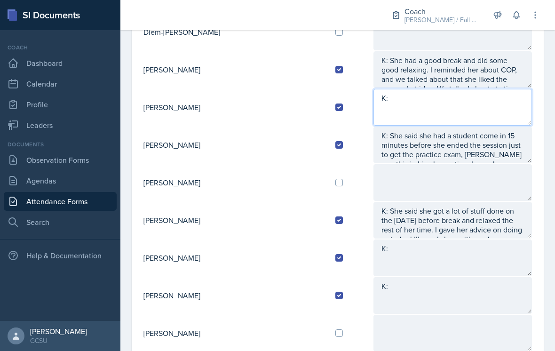
scroll to position [642, 0]
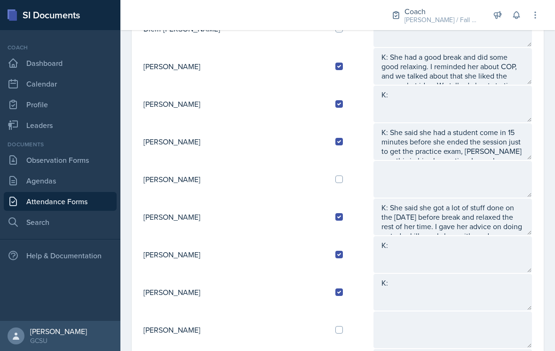
click at [482, 241] on textarea "K:" at bounding box center [452, 254] width 159 height 37
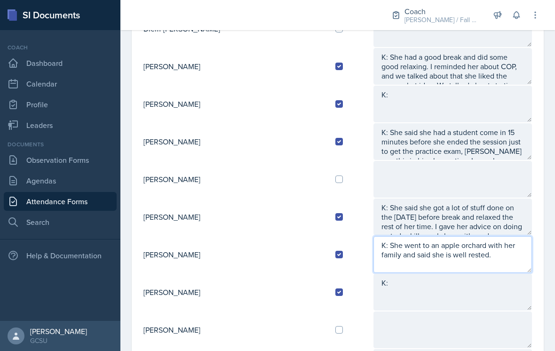
type textarea "K: She went to an apple orchard with her family and said she is well rested."
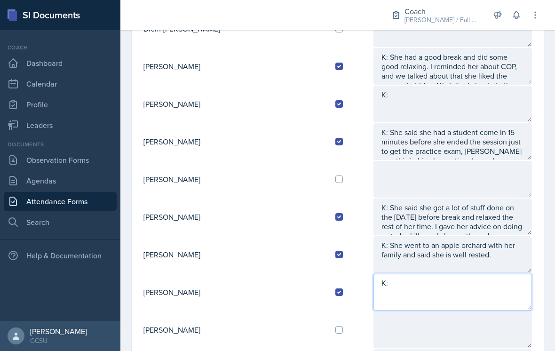
click at [420, 277] on textarea "K:" at bounding box center [452, 292] width 159 height 37
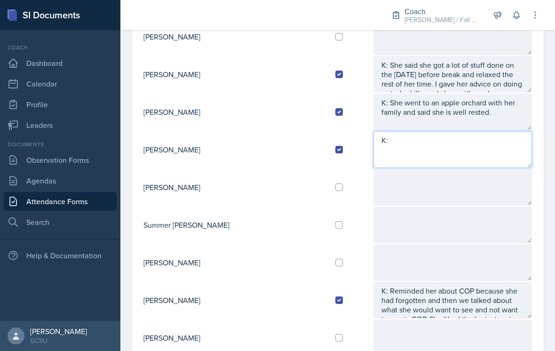
scroll to position [784, 0]
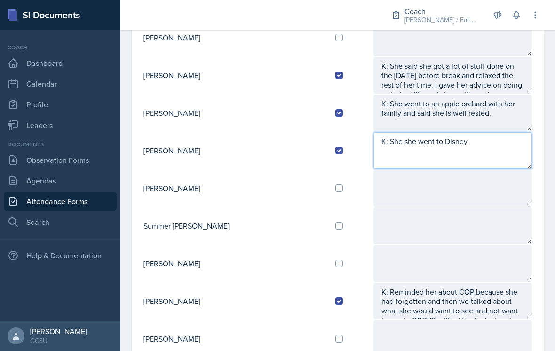
click at [467, 145] on textarea "K: She she went to Disney," at bounding box center [452, 150] width 159 height 37
click at [500, 132] on textarea "K: She she went to Disney," at bounding box center [452, 150] width 159 height 37
click at [390, 132] on textarea "K: She she went to Disney because her" at bounding box center [452, 150] width 159 height 37
click at [485, 132] on textarea "K: She went to Disney because her" at bounding box center [452, 150] width 159 height 37
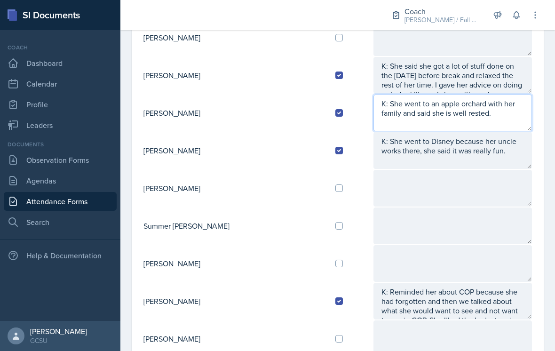
click at [454, 95] on textarea "K: She went to an apple orchard with her family and said she is well rested." at bounding box center [452, 113] width 159 height 37
click at [483, 97] on textarea "K: She went to an apple orchard with her family and said she is well rested." at bounding box center [452, 113] width 159 height 37
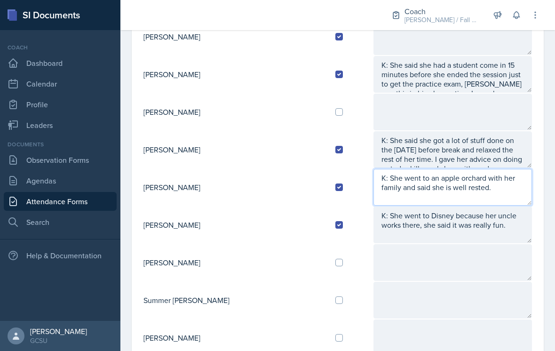
scroll to position [690, 0]
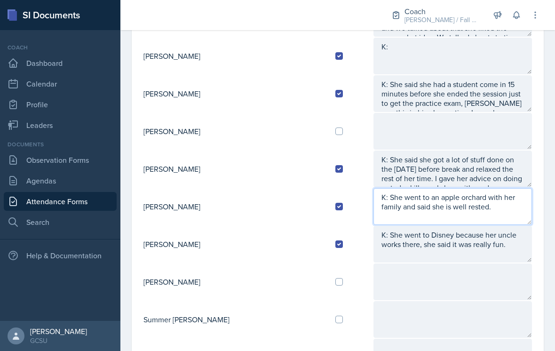
click at [448, 201] on textarea "K: She went to an apple orchard with her family and said she is well rested." at bounding box center [452, 206] width 159 height 37
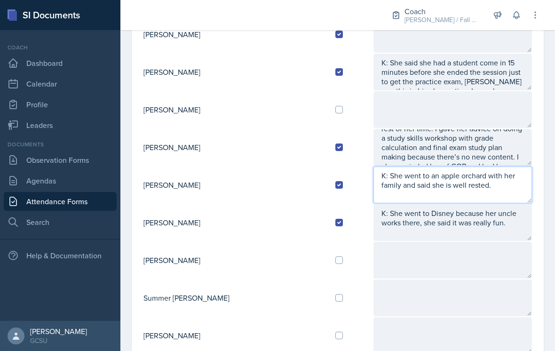
scroll to position [712, 0]
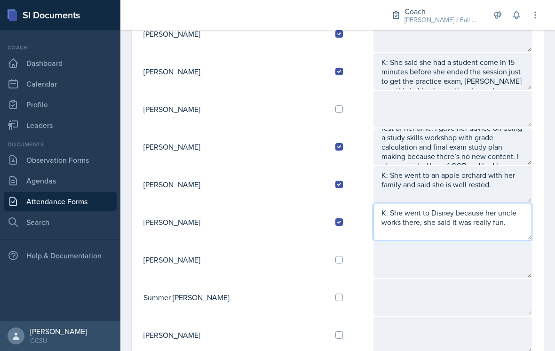
click at [476, 212] on textarea "K: She went to Disney because her uncle works there, she said it was really fun." at bounding box center [452, 222] width 159 height 37
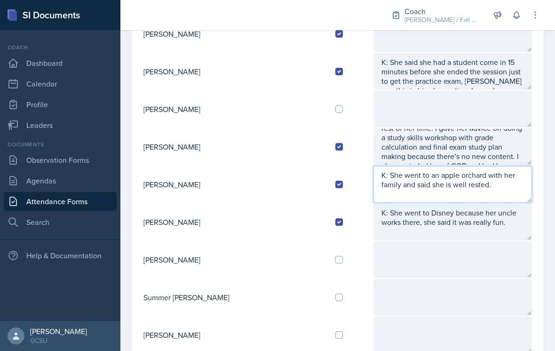
click at [434, 167] on textarea "K: She went to an apple orchard with her family and said she is well rested." at bounding box center [452, 184] width 159 height 37
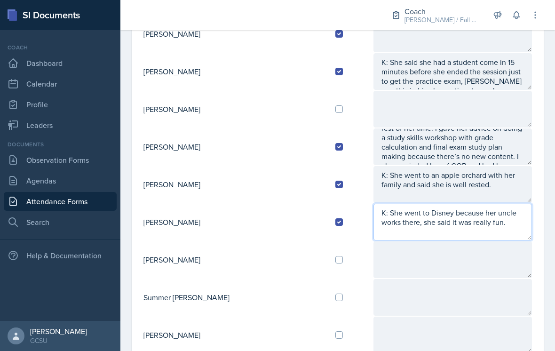
click at [476, 225] on textarea "K: She went to Disney because her uncle works there, she said it was really fun." at bounding box center [452, 222] width 159 height 37
click at [477, 204] on textarea "K: She went to Disney because her uncle works there, she said it was really fun." at bounding box center [452, 222] width 159 height 37
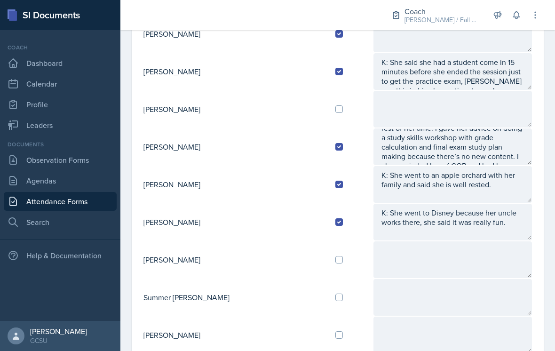
click at [495, 171] on textarea "K: She went to an apple orchard with her family and said she is well rested." at bounding box center [452, 184] width 159 height 37
click at [489, 211] on textarea "K: She went to Disney because her uncle works there, she said it was really fun." at bounding box center [452, 222] width 159 height 37
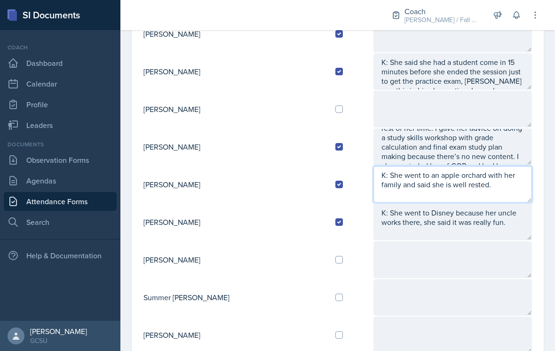
click at [485, 181] on textarea "K: She went to an apple orchard with her family and said she is well rested." at bounding box center [452, 184] width 159 height 37
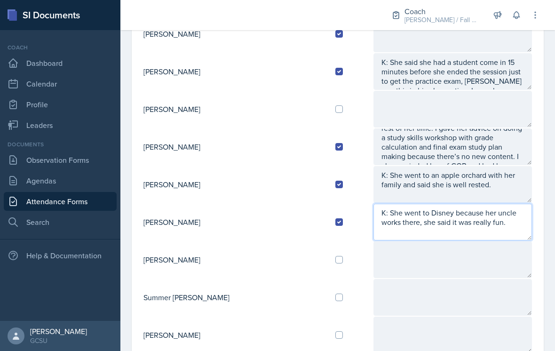
click at [493, 215] on textarea "K: She went to Disney because her uncle works there, she said it was really fun." at bounding box center [452, 222] width 159 height 37
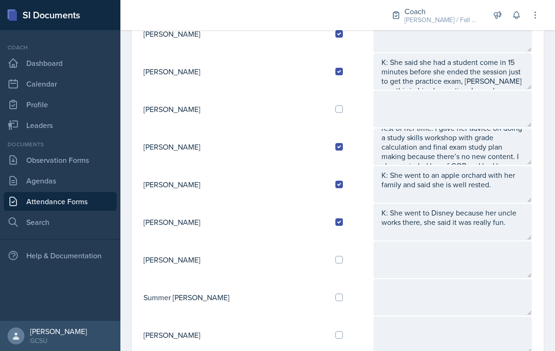
click at [500, 171] on textarea "K: She went to an apple orchard with her family and said she is well rested." at bounding box center [452, 184] width 159 height 37
click at [506, 215] on textarea "K: She went to Disney because her uncle works there, she said it was really fun." at bounding box center [452, 222] width 159 height 37
click at [493, 167] on textarea "K: She went to an apple orchard with her family and said she is well rested." at bounding box center [452, 184] width 159 height 37
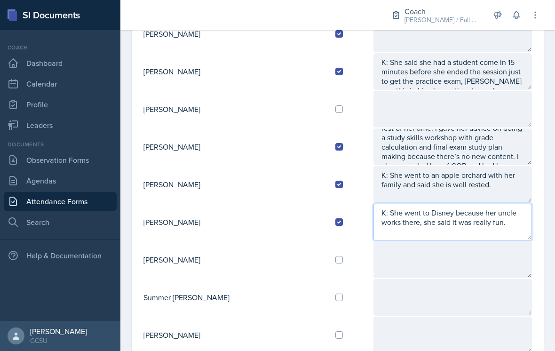
click at [504, 204] on textarea "K: She went to Disney because her uncle works there, she said it was really fun." at bounding box center [452, 222] width 159 height 37
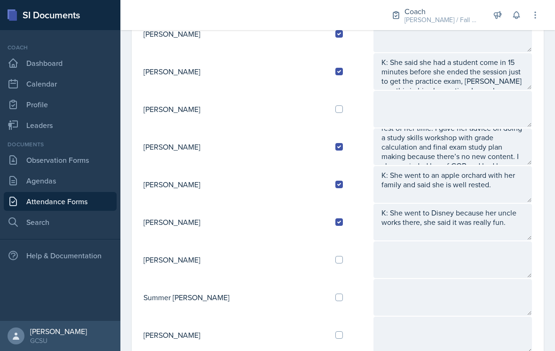
click at [504, 179] on textarea "K: She went to an apple orchard with her family and said she is well rested." at bounding box center [452, 184] width 159 height 37
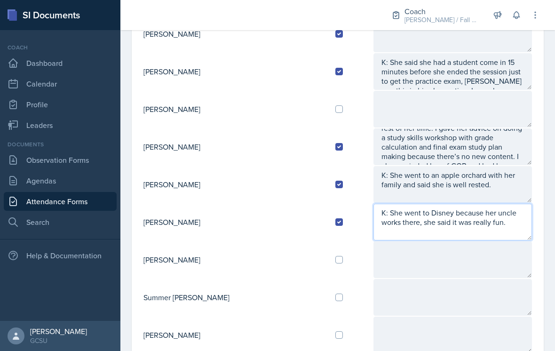
click at [493, 216] on textarea "K: She went to Disney because her uncle works there, she said it was really fun." at bounding box center [452, 222] width 159 height 37
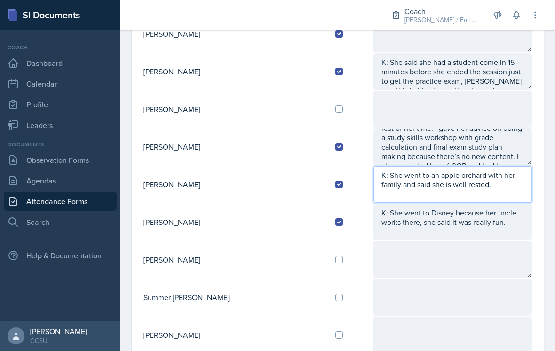
click at [492, 178] on textarea "K: She went to an apple orchard with her family and said she is well rested." at bounding box center [452, 184] width 159 height 37
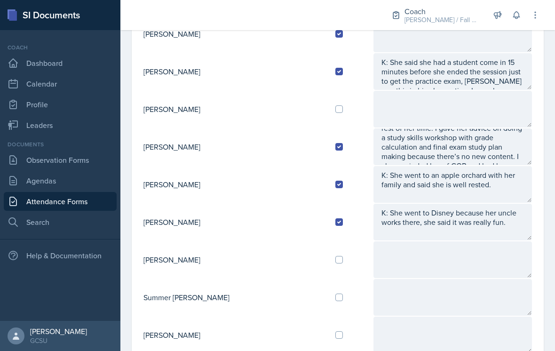
click at [498, 214] on textarea "K: She went to Disney because her uncle works there, she said it was really fun." at bounding box center [452, 222] width 159 height 37
click at [468, 179] on textarea "K: She went to an apple orchard with her family and said she is well rested." at bounding box center [452, 184] width 159 height 37
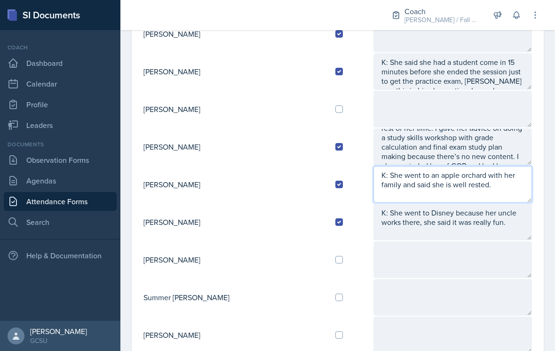
click at [469, 175] on textarea "K: She went to an apple orchard with her family and said she is well rested." at bounding box center [452, 184] width 159 height 37
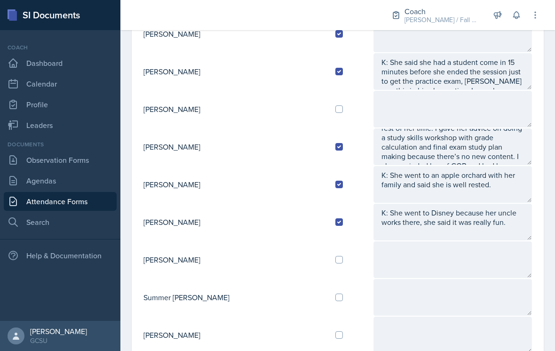
click at [458, 241] on textarea at bounding box center [452, 259] width 159 height 37
click at [467, 172] on textarea "K: She went to an apple orchard with her family and said she is well rested." at bounding box center [452, 184] width 159 height 37
click at [471, 208] on textarea "K: She went to Disney because her uncle works there, she said it was really fun." at bounding box center [452, 222] width 159 height 37
click at [462, 174] on textarea "K: She went to an apple orchard with her family and said she is well rested." at bounding box center [452, 184] width 159 height 37
click at [460, 213] on textarea "K: She went to Disney because her uncle works there, she said it was really fun." at bounding box center [452, 222] width 159 height 37
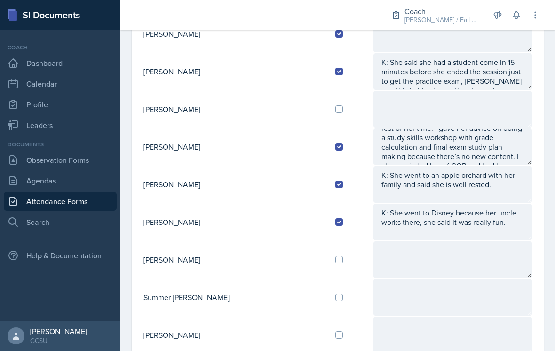
click at [492, 177] on textarea "K: She went to an apple orchard with her family and said she is well rested." at bounding box center [452, 184] width 159 height 37
click at [502, 210] on textarea "K: She went to Disney because her uncle works there, she said it was really fun." at bounding box center [452, 222] width 159 height 37
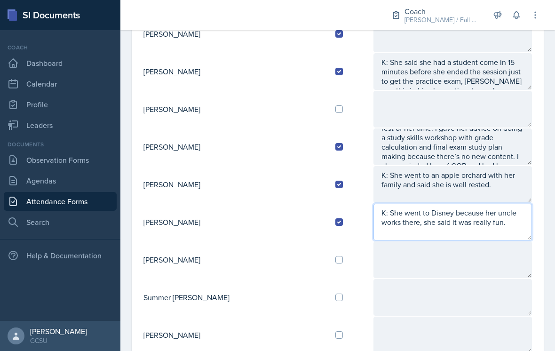
click at [373, 204] on textarea "K: She went to Disney because her uncle works there, she said it was really fun." at bounding box center [452, 222] width 159 height 37
click at [475, 204] on textarea "K: Cannot come to COP because of Dwali!! She went to Disney because her uncle w…" at bounding box center [452, 222] width 159 height 37
click at [478, 204] on textarea "K: Cannot come to COP because of Dwali!! She went to Disney because her uncle w…" at bounding box center [452, 222] width 159 height 37
click at [481, 204] on textarea "K: Cannot come to COP because of Dwali!! She went to Disney because her uncle w…" at bounding box center [452, 222] width 159 height 37
click at [484, 204] on textarea "K: Cannot come to COP because of Dwali!! She went to Disney because her uncle w…" at bounding box center [452, 222] width 159 height 37
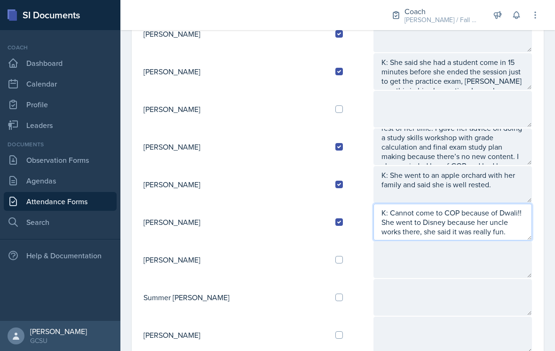
click at [479, 204] on textarea "K: Cannot come to COP because of Dwali!! She went to Disney because her uncle w…" at bounding box center [452, 222] width 159 height 37
click at [475, 204] on textarea "K: Cannot come to COP because of Dwali!! She went to Disney because her uncle w…" at bounding box center [452, 222] width 159 height 37
click at [480, 204] on textarea "K: Cannot come to COP because of Dwali!! She went to Disney because her uncle w…" at bounding box center [452, 222] width 159 height 37
click at [484, 204] on textarea "K: Cannot come to COP because of Dwali!! She went to Disney because her uncle w…" at bounding box center [452, 222] width 159 height 37
click at [478, 204] on textarea "K: Cannot come to COP because of Dwali !! She went to Disney because her uncle …" at bounding box center [452, 222] width 159 height 37
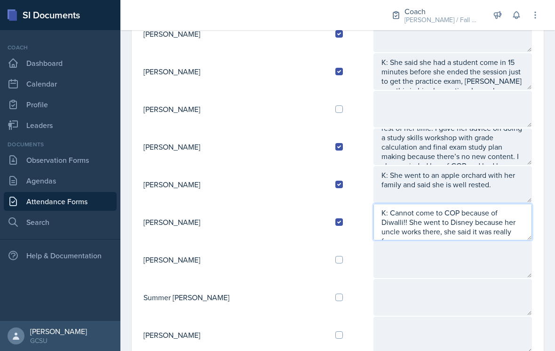
click at [435, 225] on textarea "K: Cannot come to COP because of Diwalli!! She went to Disney because her uncle…" at bounding box center [452, 222] width 159 height 37
type textarea "K: Cannot come to COP because of Diwalli!! She went to Disney because her uncle…"
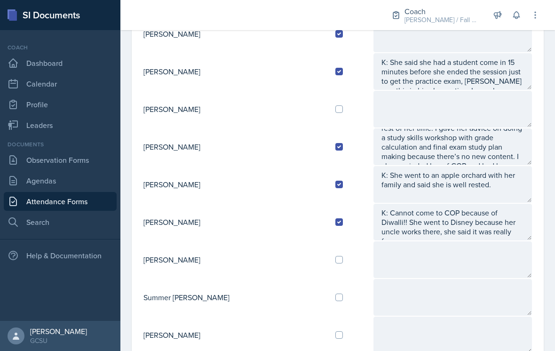
click at [489, 281] on textarea at bounding box center [452, 297] width 159 height 37
click at [467, 241] on textarea at bounding box center [452, 259] width 159 height 37
click at [472, 223] on textarea "K: Cannot come to COP because of Diwalli!! She went to Disney because her uncle…" at bounding box center [452, 222] width 159 height 37
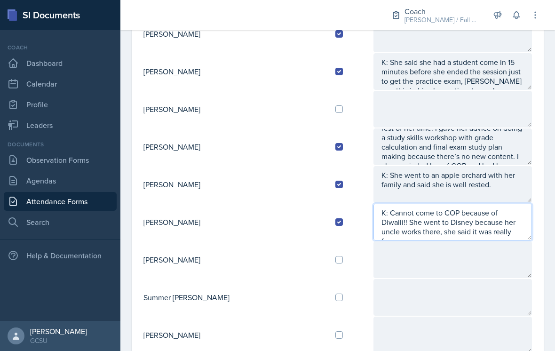
click at [476, 221] on textarea "K: Cannot come to COP because of Diwalli!! She went to Disney because her uncle…" at bounding box center [452, 222] width 159 height 37
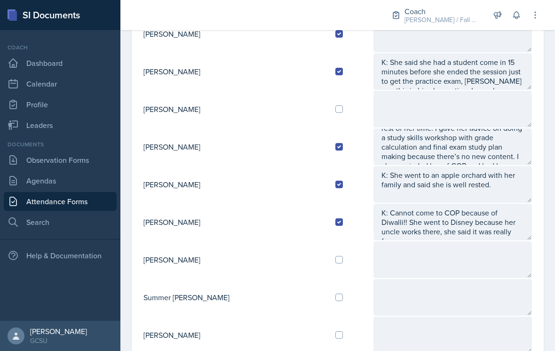
click at [488, 181] on textarea "K: She went to an apple orchard with her family and said she is well rested." at bounding box center [452, 184] width 159 height 37
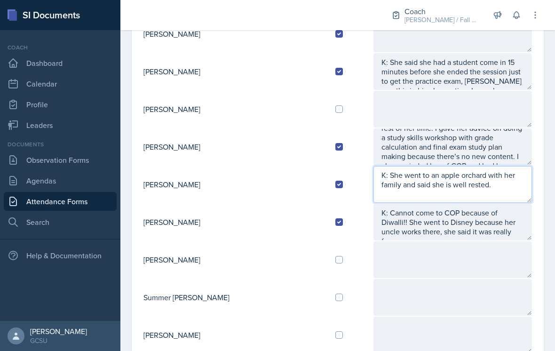
click at [495, 174] on textarea "K: She went to an apple orchard with her family and said she is well rested." at bounding box center [452, 184] width 159 height 37
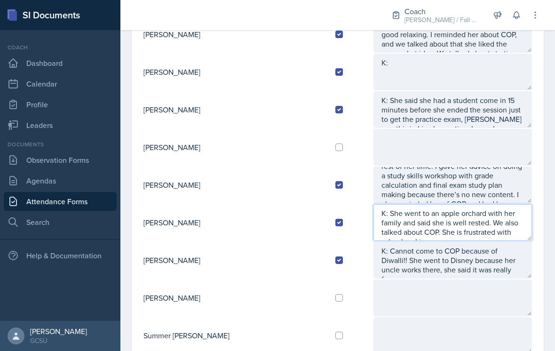
scroll to position [674, 0]
type textarea "K: She went to an apple orchard with her family and said she is well rested. We…"
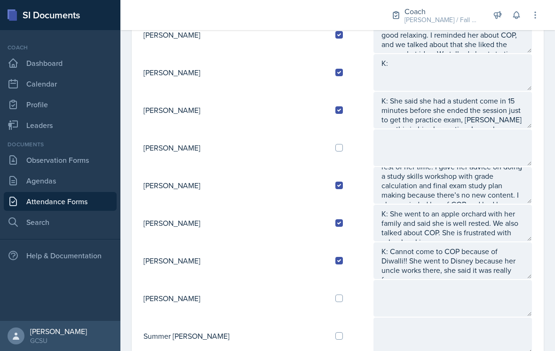
click at [471, 58] on textarea "K:" at bounding box center [452, 72] width 159 height 37
type textarea "K: Is coming to COP as of right now. She’s been doing well and we caught up sin…"
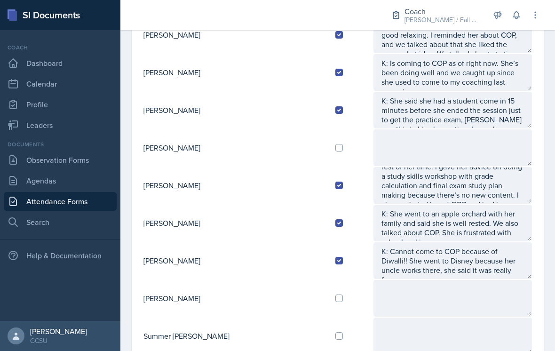
click at [483, 141] on textarea at bounding box center [452, 147] width 159 height 37
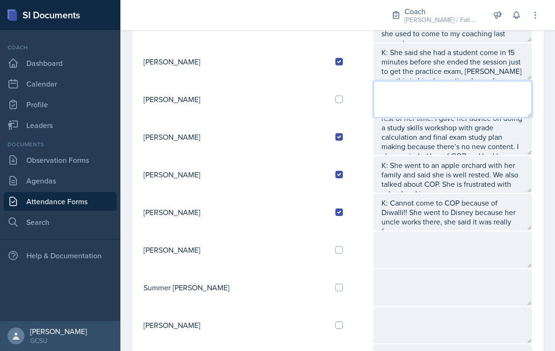
scroll to position [748, 0]
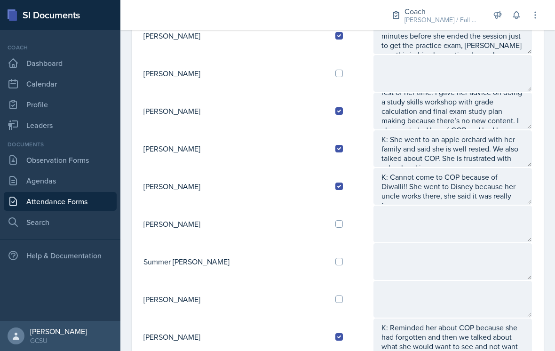
click at [475, 188] on textarea "K: Cannot come to COP because of Diwalli!! She went to Disney because her uncle…" at bounding box center [452, 186] width 159 height 37
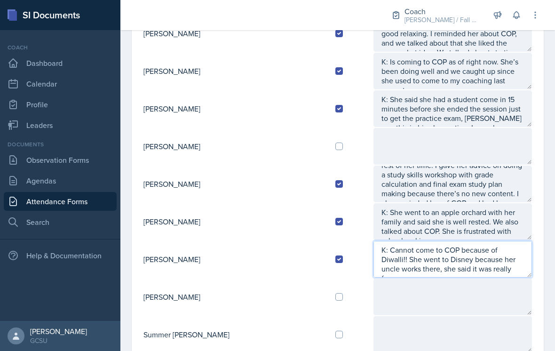
scroll to position [679, 0]
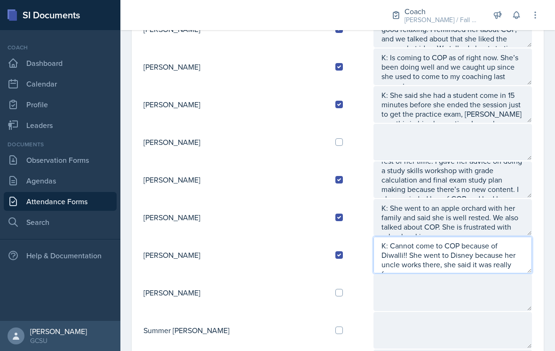
click at [494, 237] on textarea "K: Cannot come to COP because of Diwalli!! She went to Disney because her uncle…" at bounding box center [452, 255] width 159 height 37
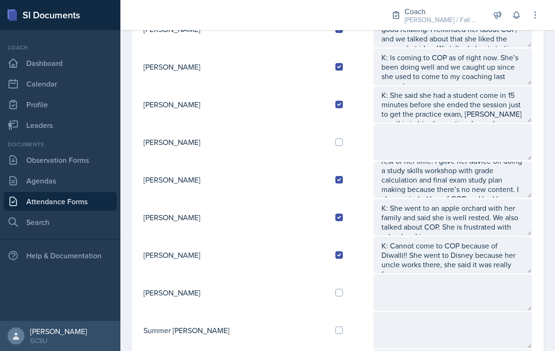
click at [489, 274] on textarea at bounding box center [452, 292] width 159 height 37
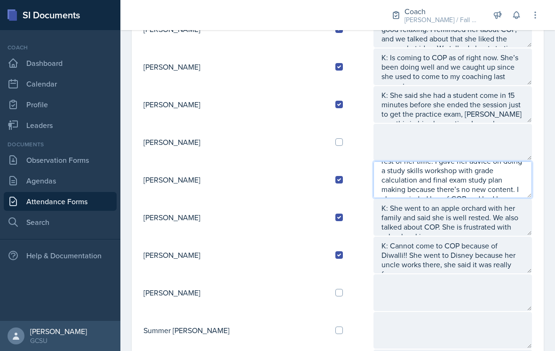
click at [508, 161] on textarea "K: She said she got a lot of stuff done on the [DATE] before break and relaxed …" at bounding box center [452, 179] width 159 height 37
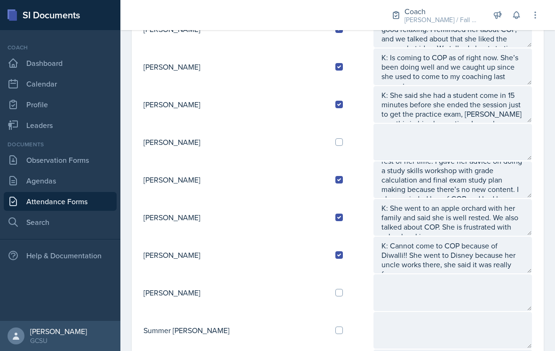
click at [523, 103] on textarea "K: She said she had a student come in 15 minutes before she ended the session j…" at bounding box center [452, 104] width 159 height 37
click at [481, 161] on textarea "K: She said she got a lot of stuff done on the [DATE] before break and relaxed …" at bounding box center [452, 179] width 159 height 37
click at [468, 216] on textarea "K: She went to an apple orchard with her family and said she is well rested. We…" at bounding box center [452, 217] width 159 height 37
click at [476, 241] on textarea "K: Cannot come to COP because of Diwalli!! She went to Disney because her uncle…" at bounding box center [452, 255] width 159 height 37
click at [489, 133] on textarea at bounding box center [452, 142] width 159 height 37
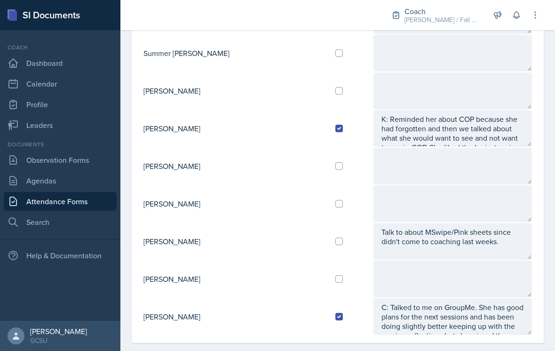
scroll to position [956, 0]
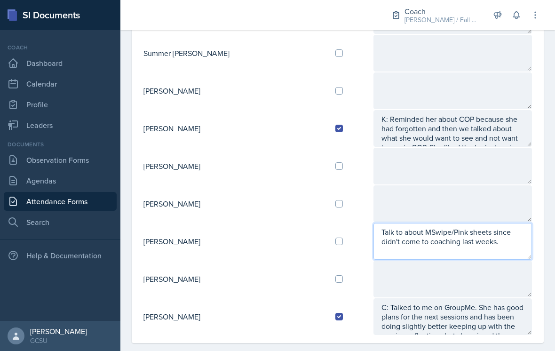
click at [373, 223] on textarea "Talk to about MSwipe/Pink sheets since didn't come to coaching last weeks." at bounding box center [452, 241] width 159 height 37
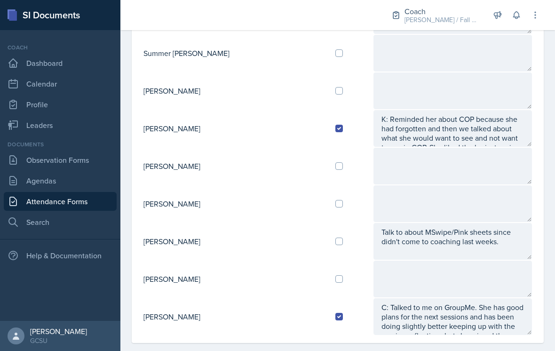
click at [477, 273] on textarea at bounding box center [452, 279] width 159 height 37
click at [485, 237] on textarea "Talk to about MSwipe/Pink sheets since didn't come to coaching last weeks." at bounding box center [452, 241] width 159 height 37
click at [532, 185] on textarea at bounding box center [452, 203] width 159 height 37
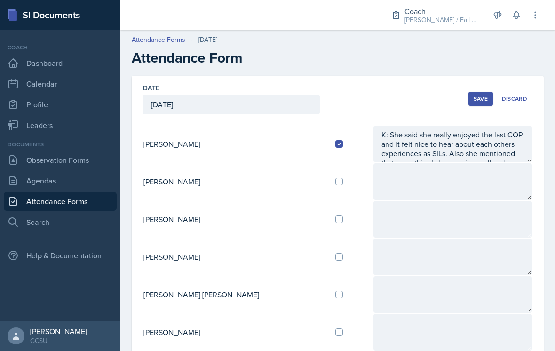
scroll to position [0, 0]
click at [482, 95] on div "Save" at bounding box center [481, 99] width 14 height 8
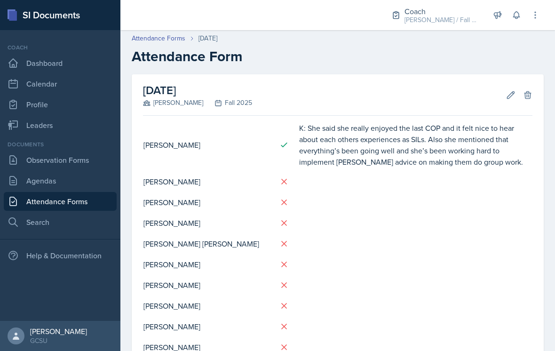
scroll to position [0, 0]
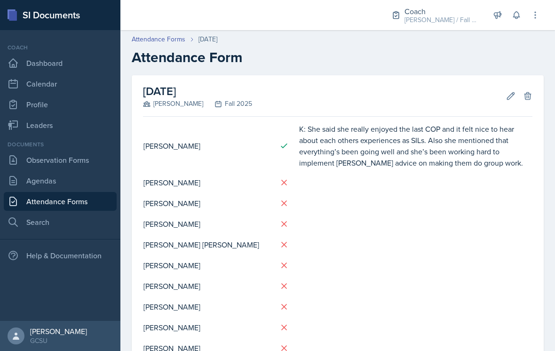
click at [510, 87] on button "Edit" at bounding box center [510, 95] width 17 height 17
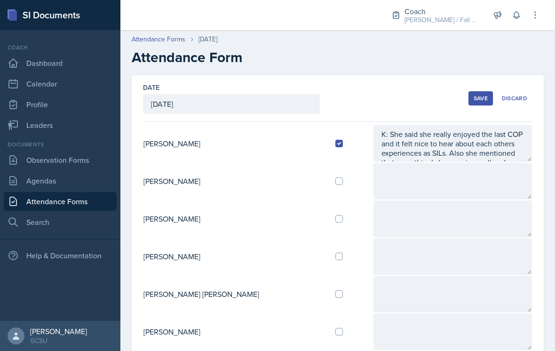
click at [456, 181] on textarea at bounding box center [452, 181] width 159 height 37
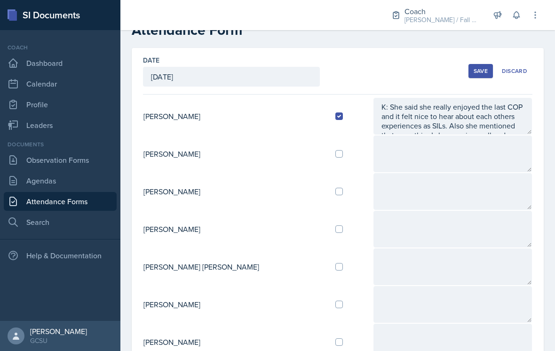
click at [466, 175] on textarea at bounding box center [452, 191] width 159 height 37
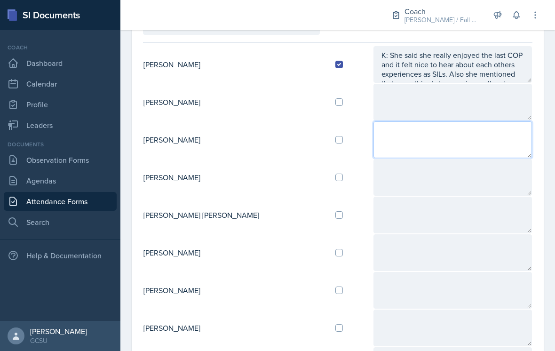
scroll to position [83, 0]
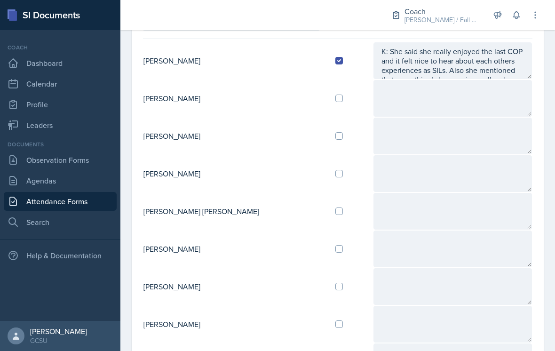
click at [467, 162] on textarea at bounding box center [452, 173] width 159 height 37
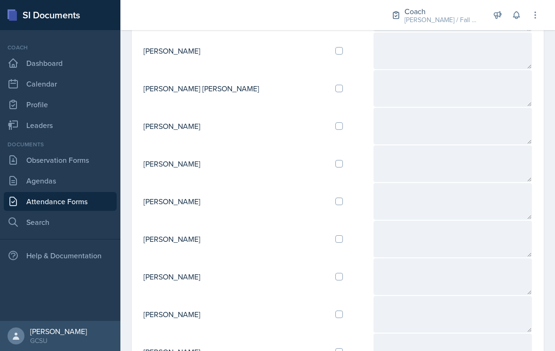
click at [470, 189] on textarea at bounding box center [452, 201] width 159 height 37
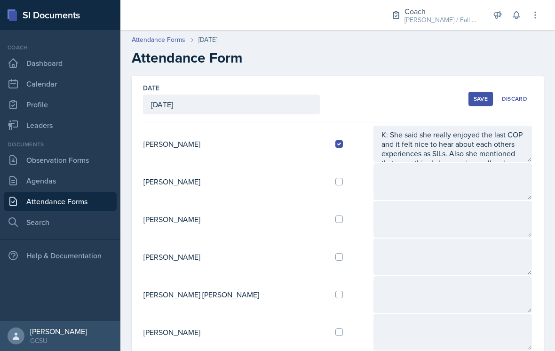
scroll to position [0, 0]
click at [478, 95] on div "Save" at bounding box center [481, 99] width 14 height 8
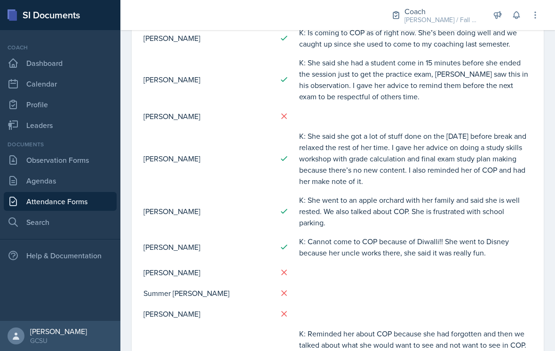
scroll to position [523, 0]
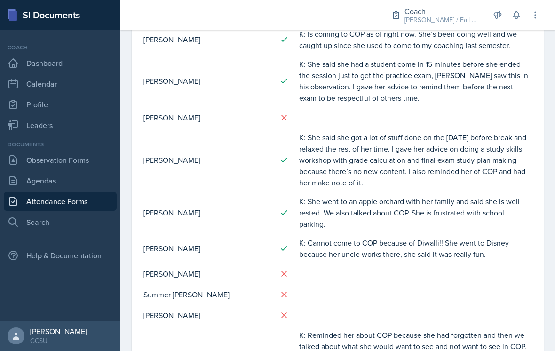
click at [420, 206] on td "K: She went to an apple orchard with her family and said she is well rested. We…" at bounding box center [416, 212] width 234 height 41
click at [484, 236] on td "K: Cannot come to COP because of Diwalli!! She went to Disney because her uncle…" at bounding box center [416, 248] width 234 height 30
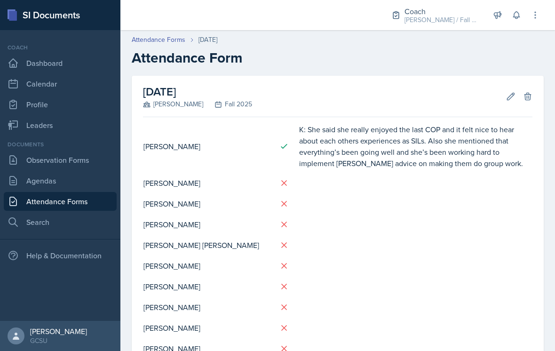
scroll to position [0, 0]
click at [509, 93] on icon at bounding box center [511, 96] width 7 height 7
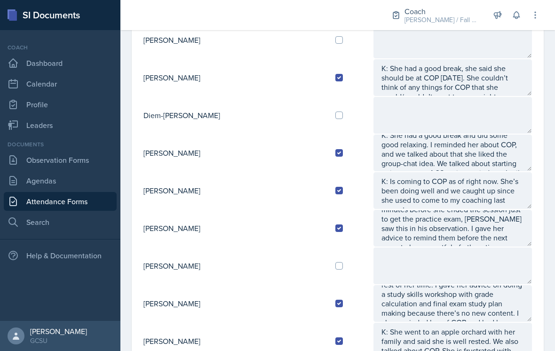
scroll to position [8, 0]
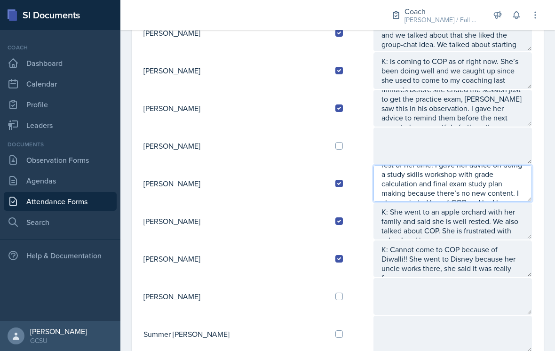
click at [501, 183] on textarea "K: She said she got a lot of stuff done on the [DATE] before break and relaxed …" at bounding box center [452, 183] width 159 height 37
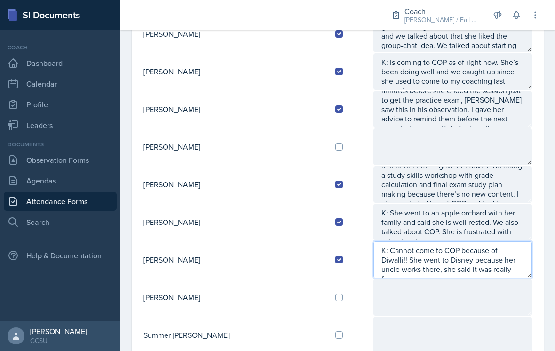
click at [476, 251] on textarea "K: Cannot come to COP because of Diwalli!! She went to Disney because her uncle…" at bounding box center [452, 259] width 159 height 37
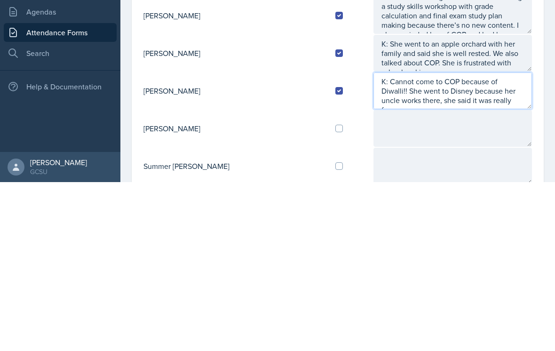
scroll to position [696, 0]
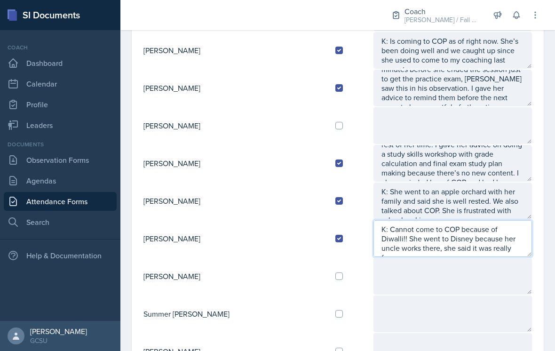
click at [459, 239] on textarea "K: Cannot come to COP because of Diwalli!! She went to Disney because her uncle…" at bounding box center [452, 238] width 159 height 37
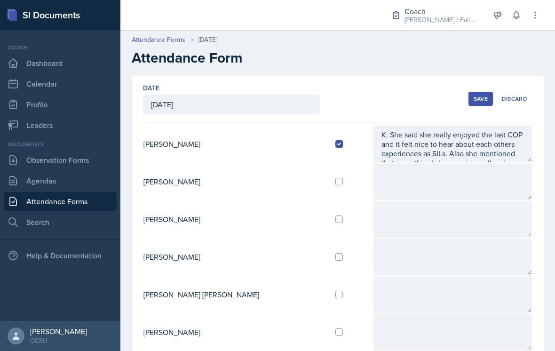
scroll to position [0, 0]
type textarea "K: Cannot come to COP because of Diwalli!! She went to Disney because her uncle…"
click at [479, 95] on div "Save" at bounding box center [481, 99] width 14 height 8
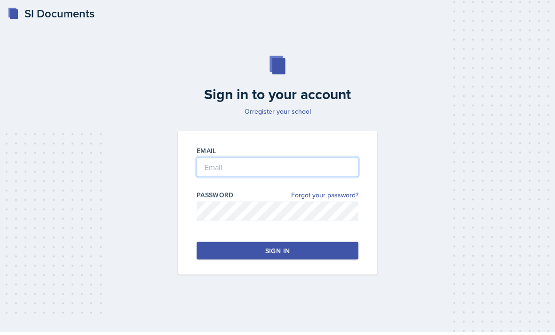
type input "[PERSON_NAME][EMAIL_ADDRESS][PERSON_NAME][DOMAIN_NAME]"
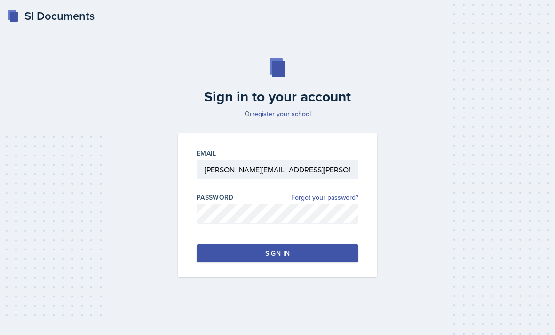
click at [287, 259] on button "Sign in" at bounding box center [278, 254] width 162 height 18
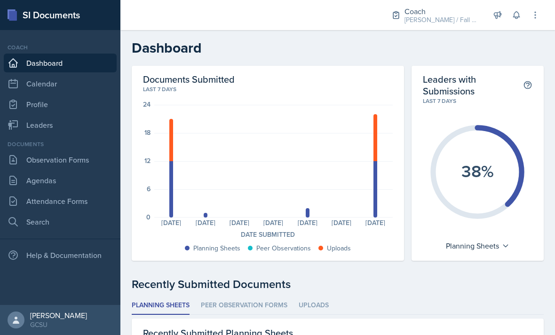
click at [65, 202] on link "Attendance Forms" at bounding box center [60, 201] width 113 height 19
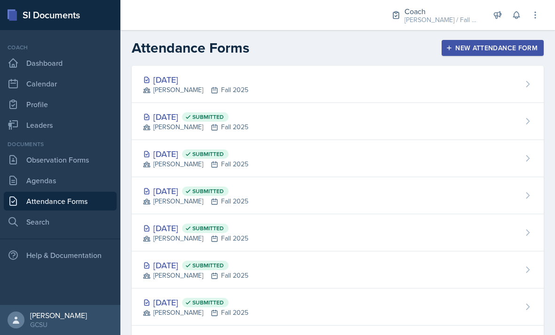
click at [504, 88] on div "[DATE] [PERSON_NAME] Fall 2025" at bounding box center [338, 84] width 412 height 37
